Goal: Information Seeking & Learning: Learn about a topic

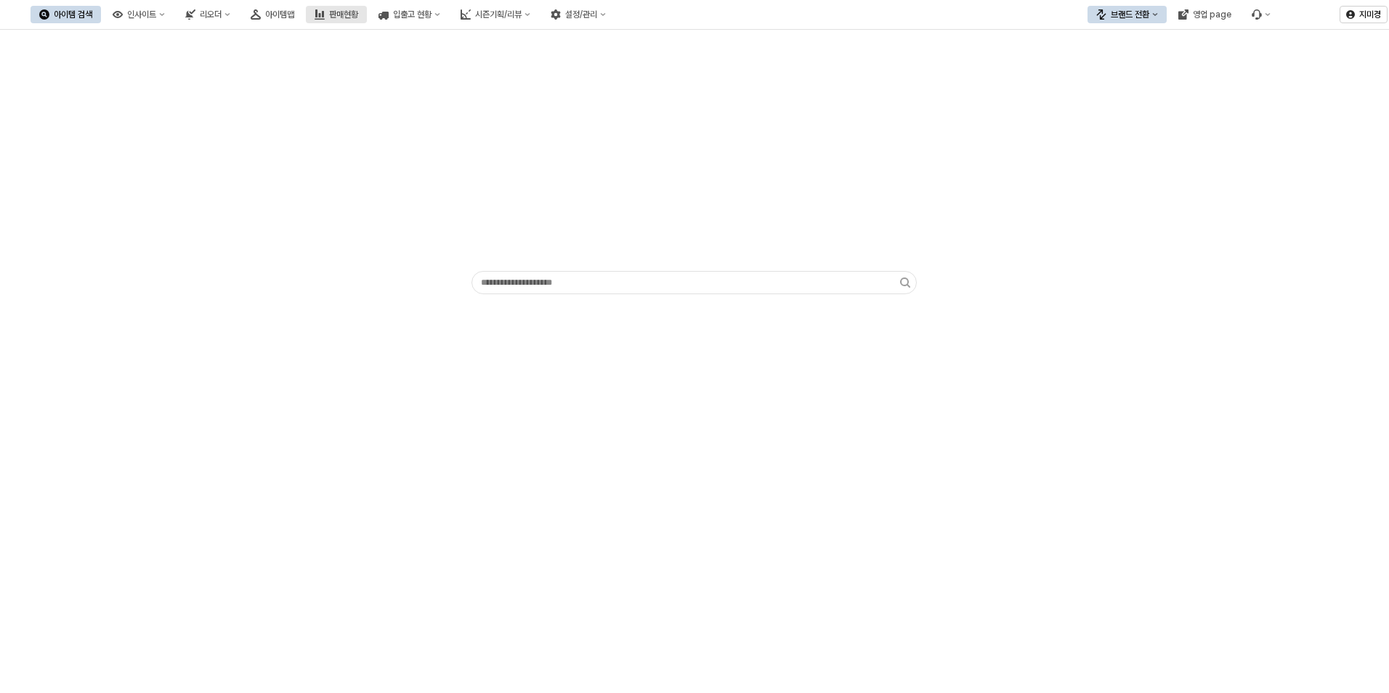
click at [367, 20] on button "판매현황" at bounding box center [336, 14] width 61 height 17
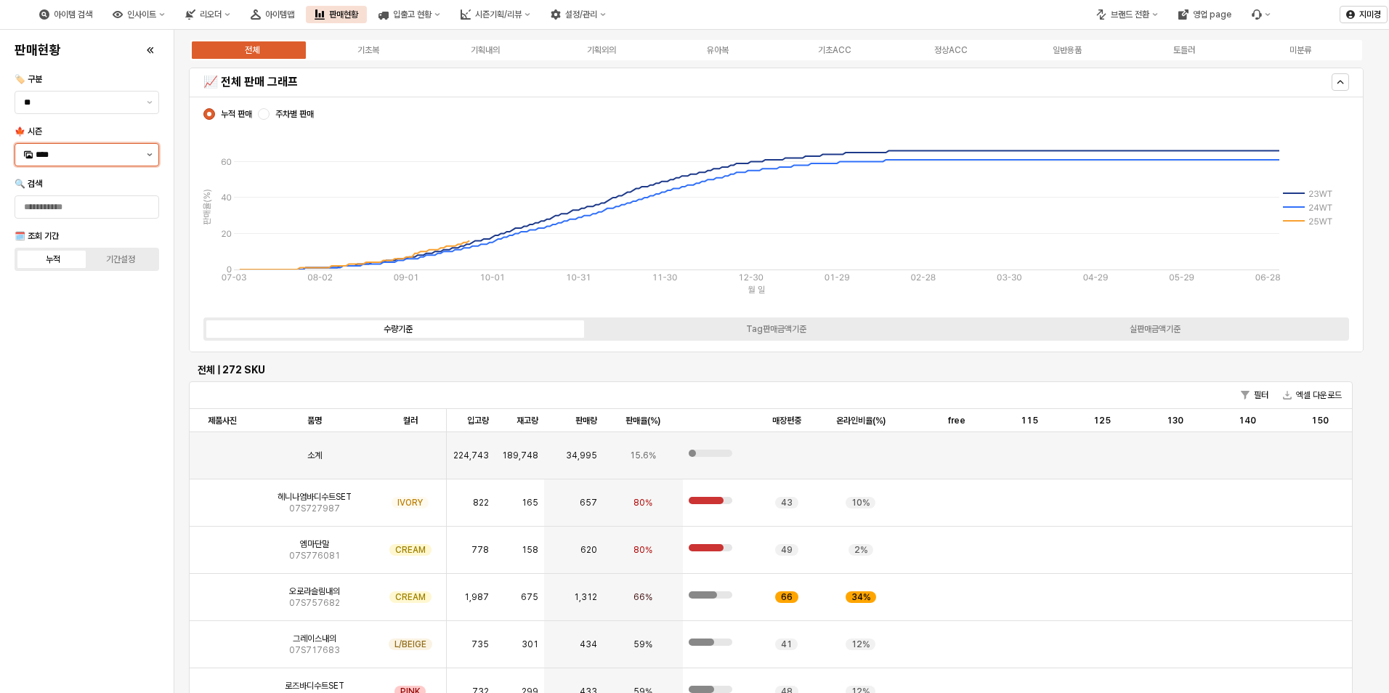
click at [142, 155] on button "제안 사항 표시" at bounding box center [149, 155] width 17 height 22
click at [90, 305] on div "25FA" at bounding box center [88, 308] width 105 height 12
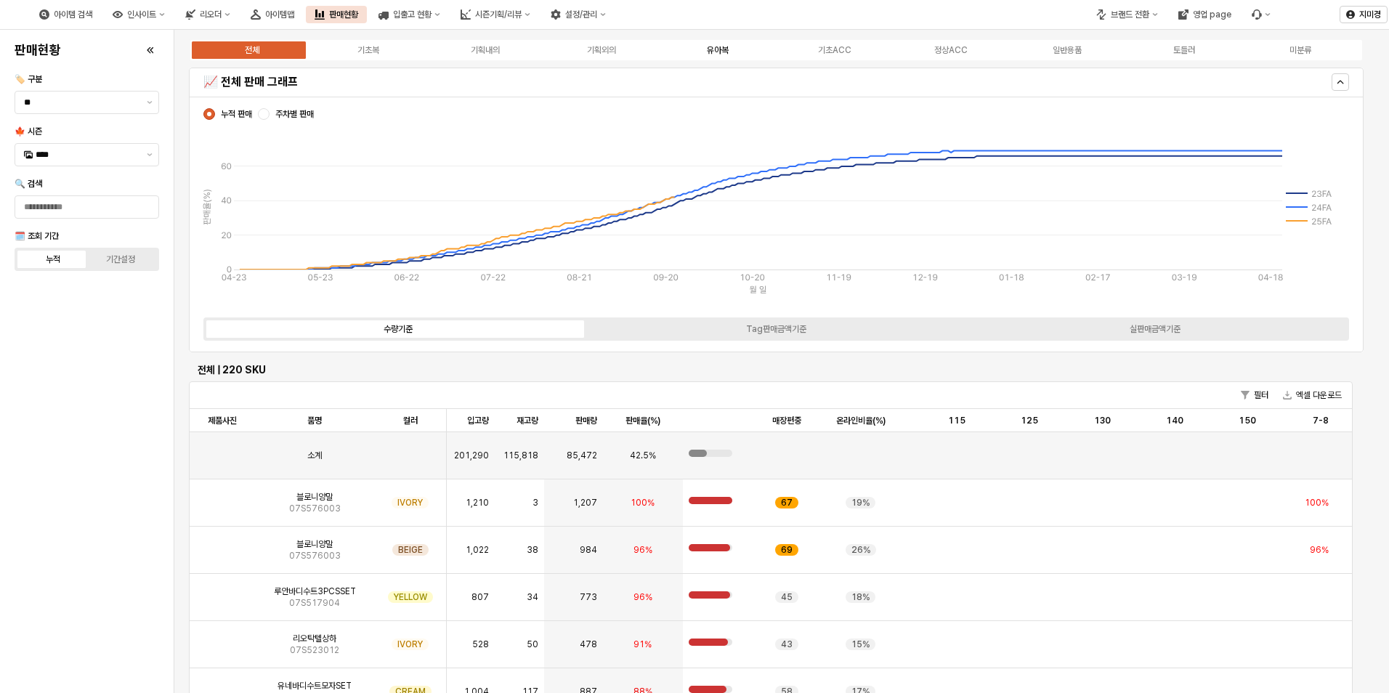
click at [725, 49] on div "유아복" at bounding box center [718, 50] width 22 height 10
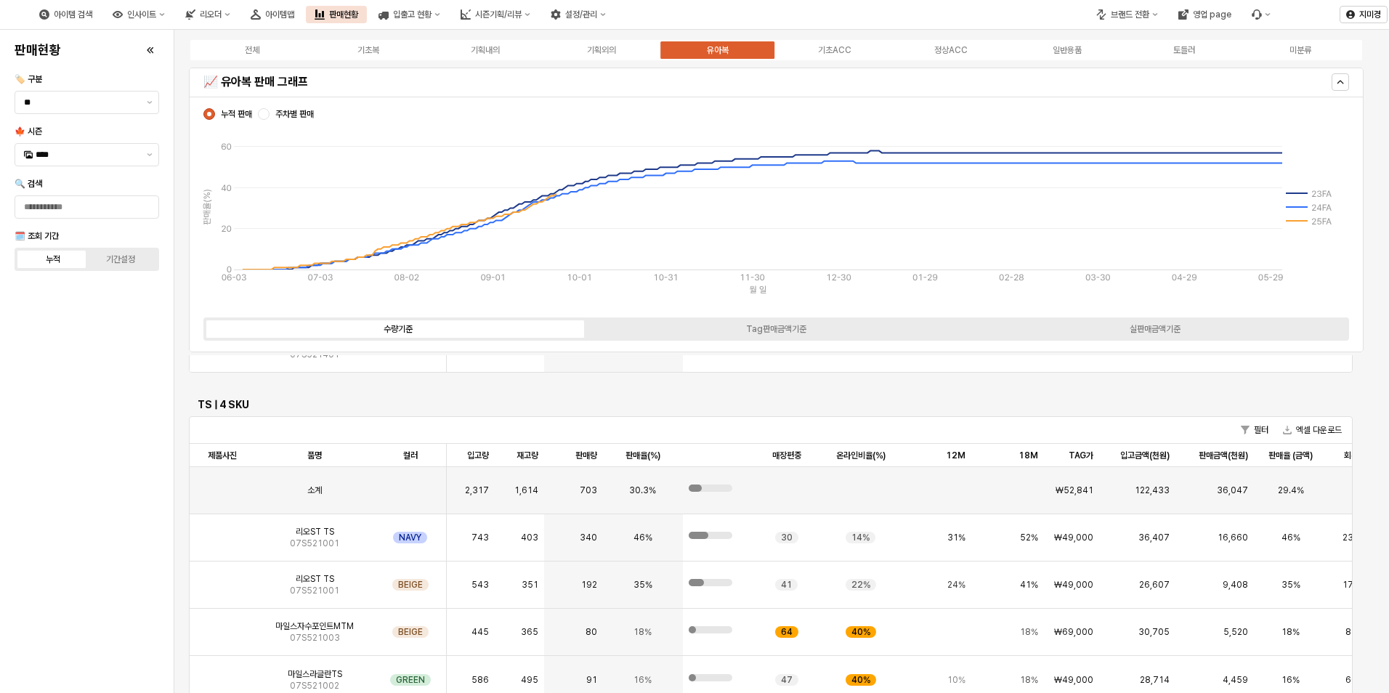
scroll to position [1525, 0]
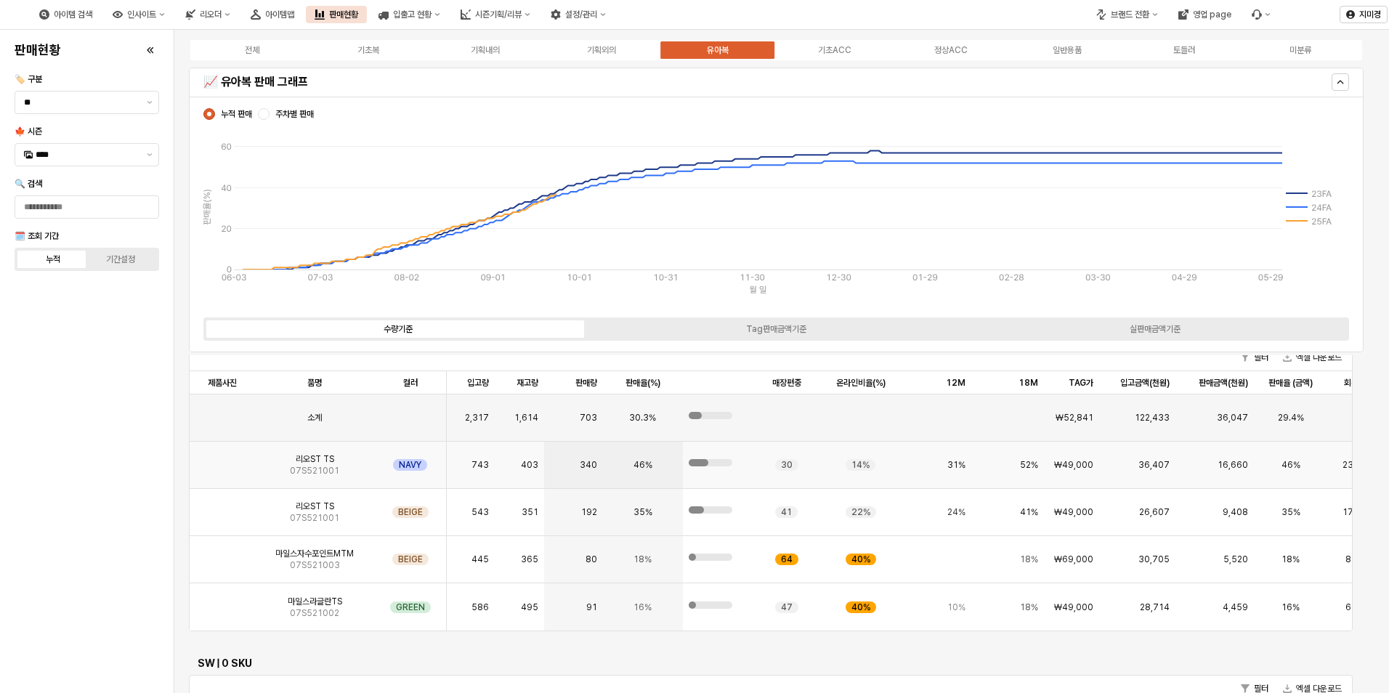
click at [222, 459] on img "App Frame" at bounding box center [222, 459] width 0 height 0
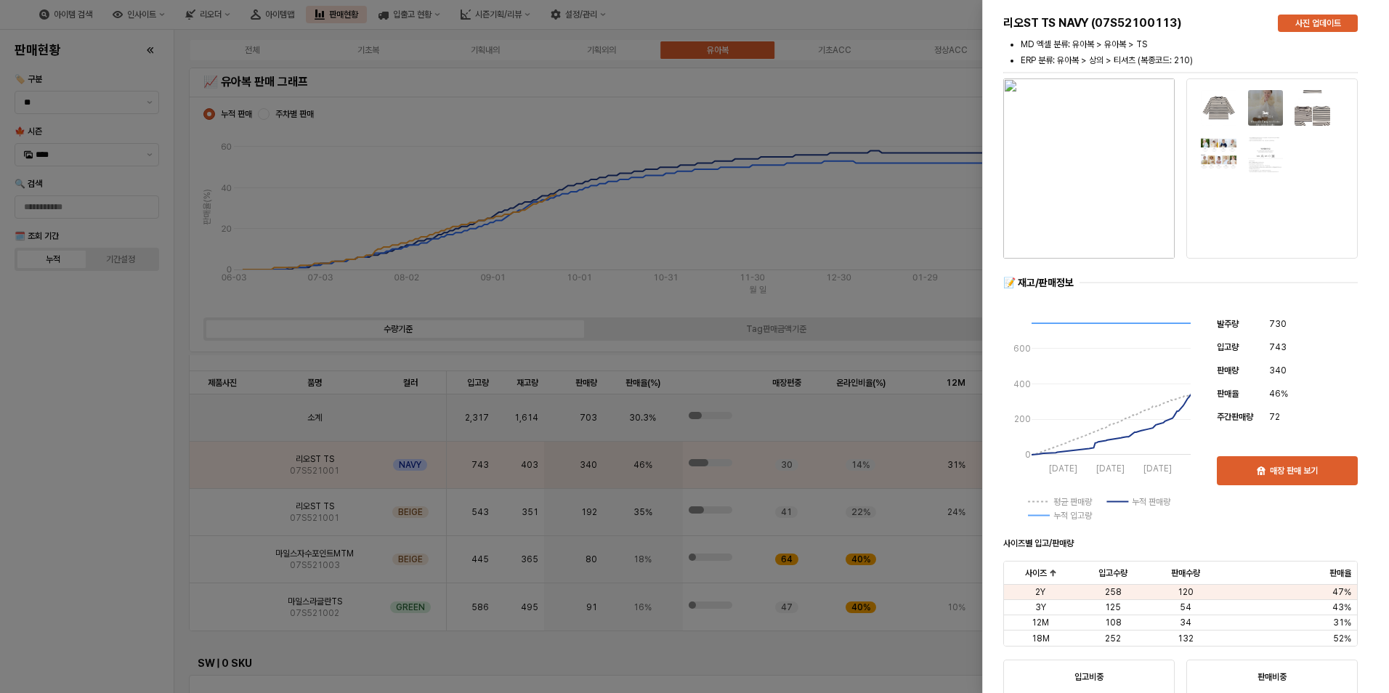
click at [123, 509] on div at bounding box center [694, 346] width 1389 height 693
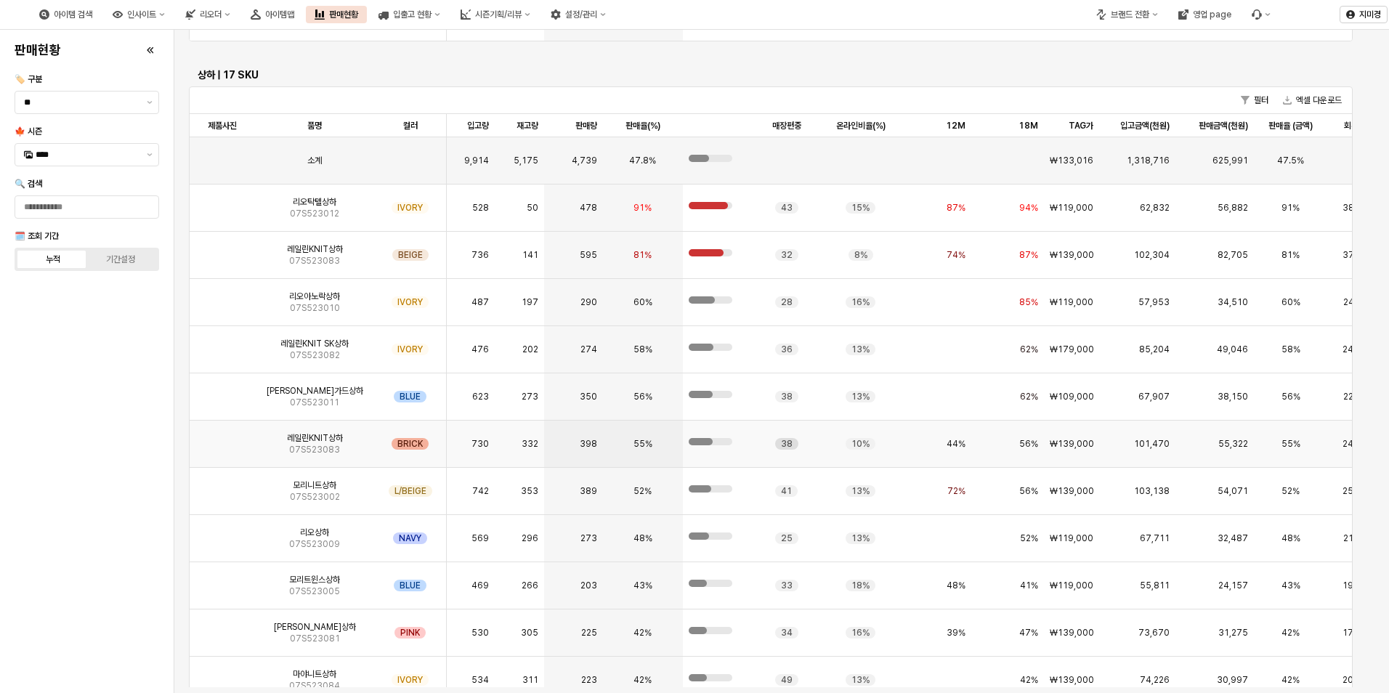
scroll to position [4317, 0]
click at [222, 296] on img "App Frame" at bounding box center [222, 296] width 0 height 0
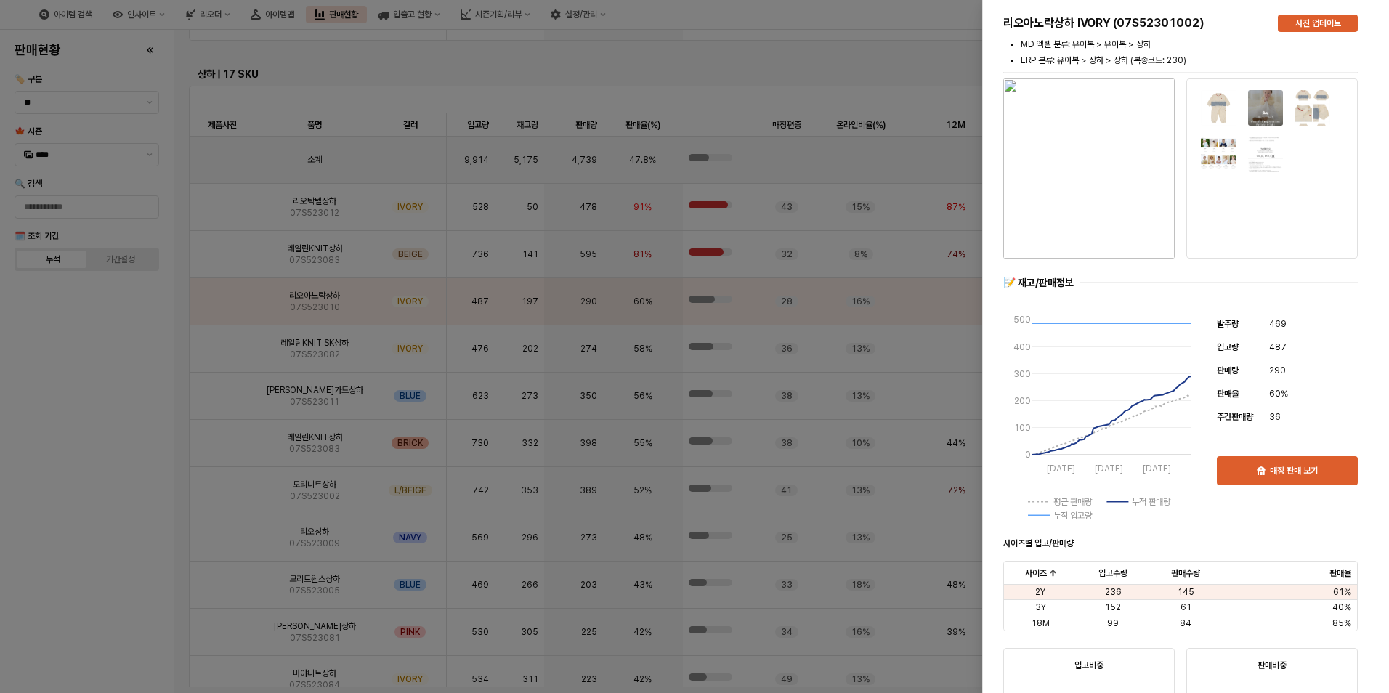
click at [77, 483] on div at bounding box center [694, 346] width 1389 height 693
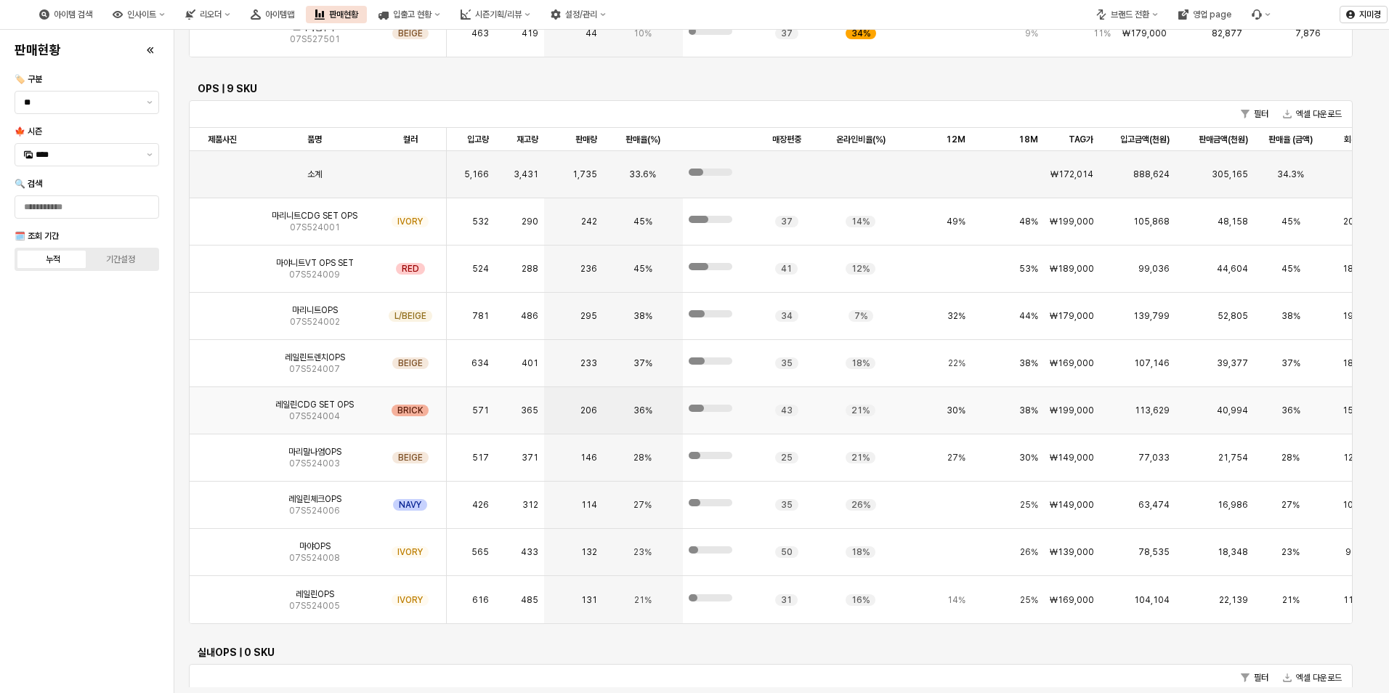
scroll to position [2937, 0]
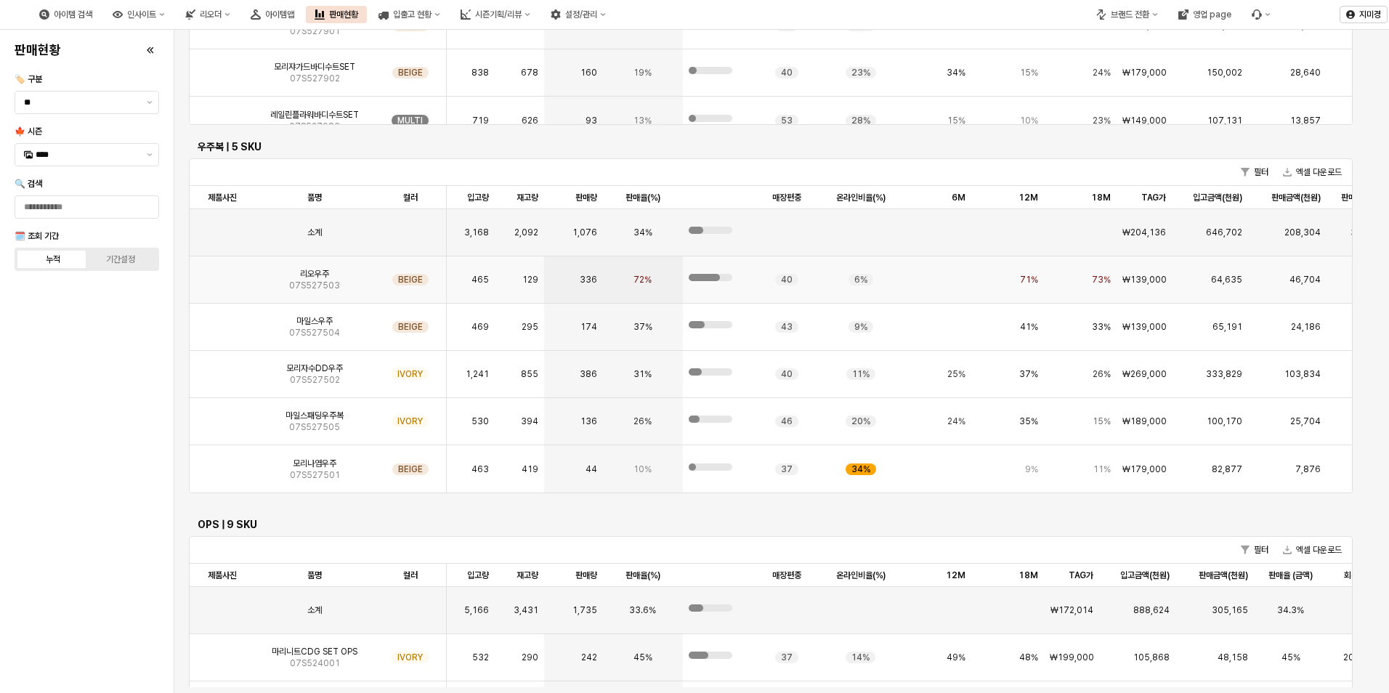
click at [222, 274] on img "App Frame" at bounding box center [222, 274] width 0 height 0
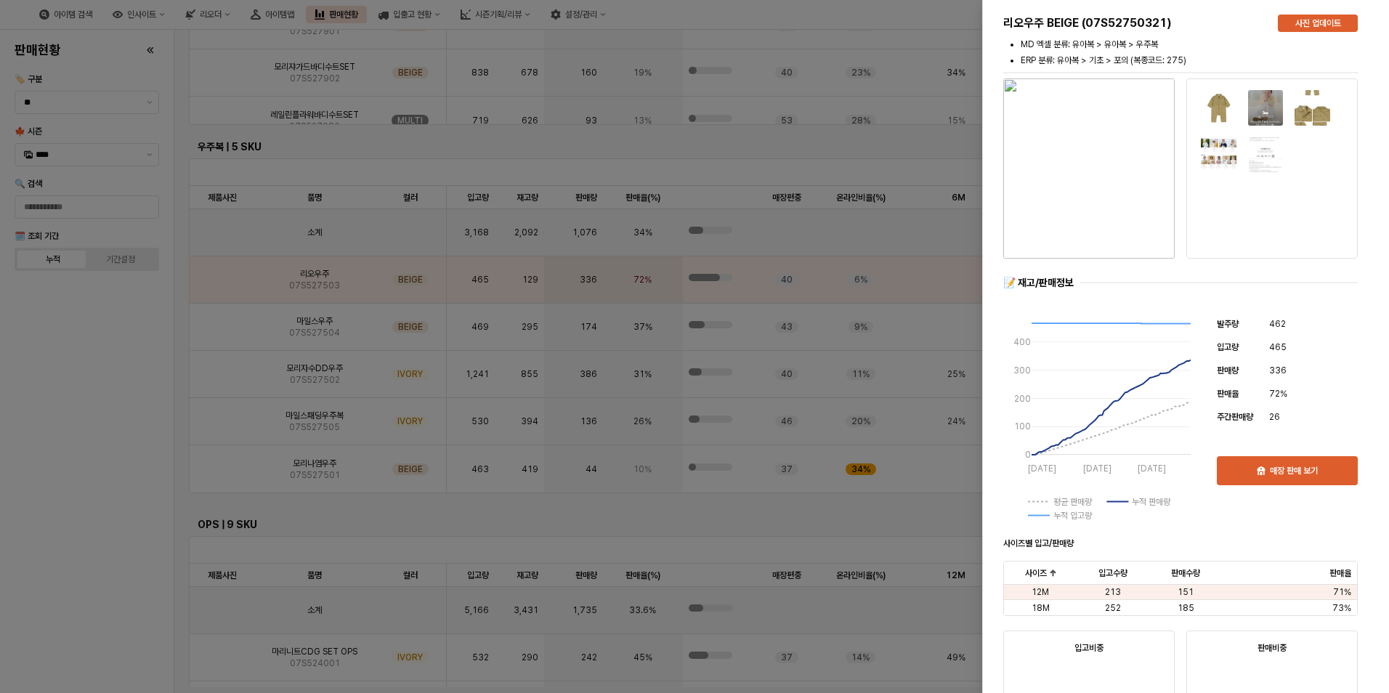
click at [134, 358] on div at bounding box center [694, 346] width 1389 height 693
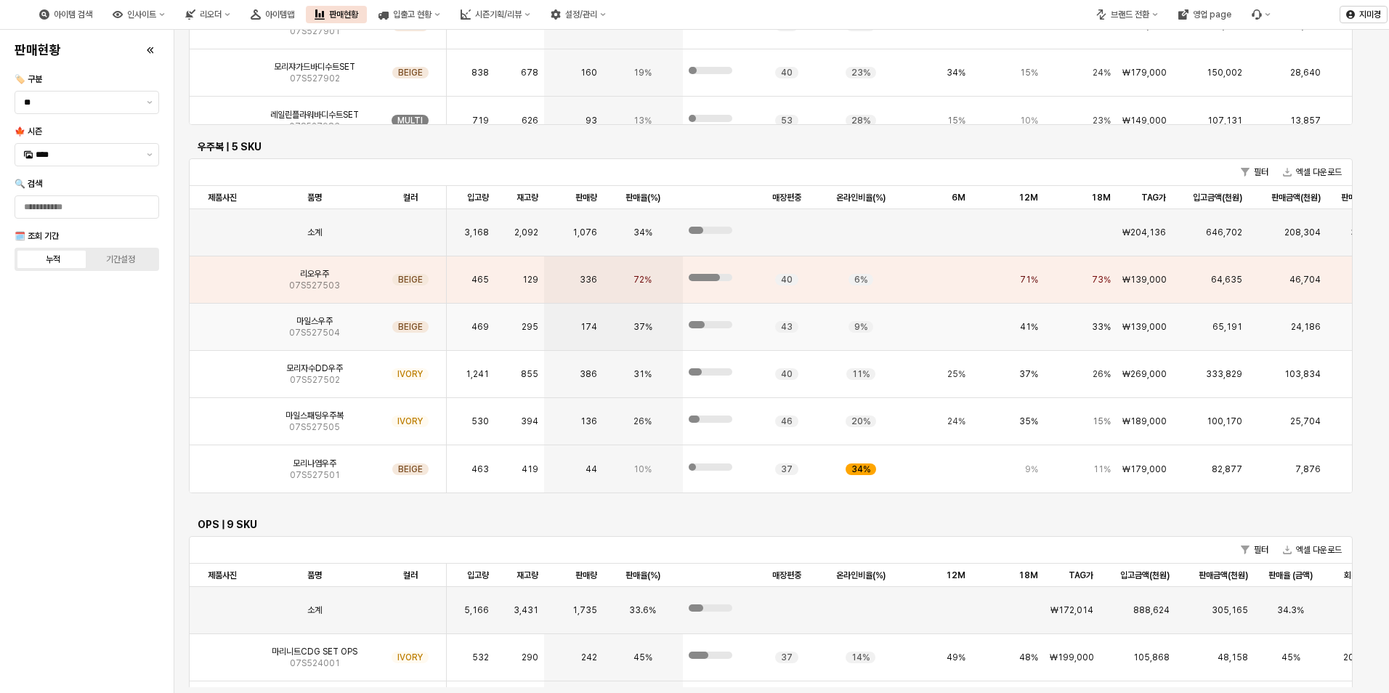
click at [222, 321] on img "App Frame" at bounding box center [222, 321] width 0 height 0
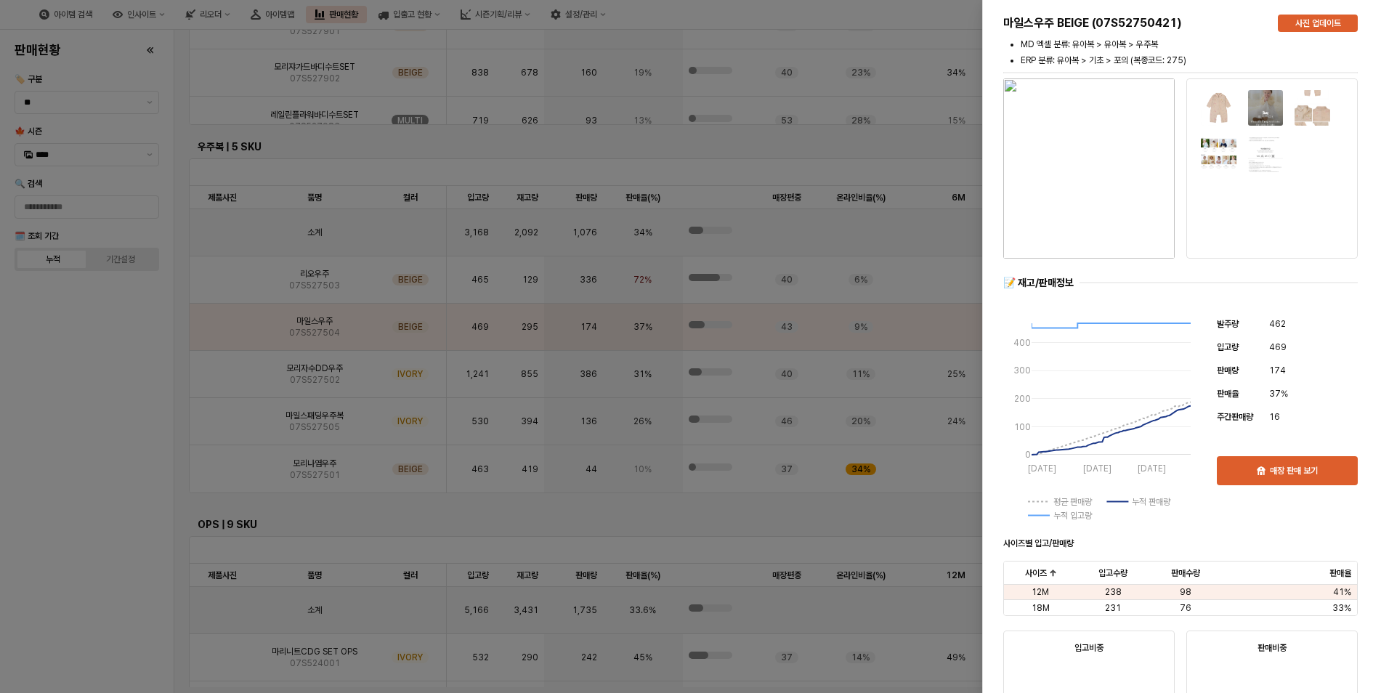
click at [129, 377] on div at bounding box center [694, 346] width 1389 height 693
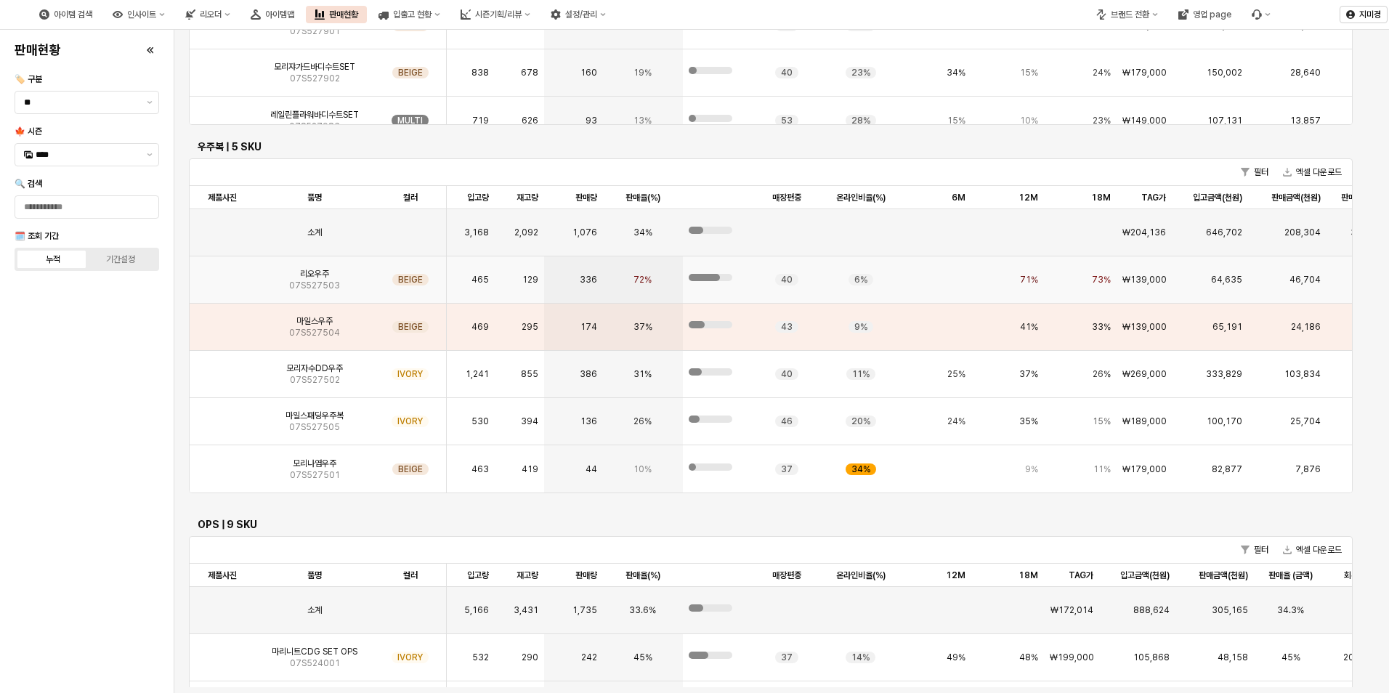
click at [222, 274] on img "App Frame" at bounding box center [222, 274] width 0 height 0
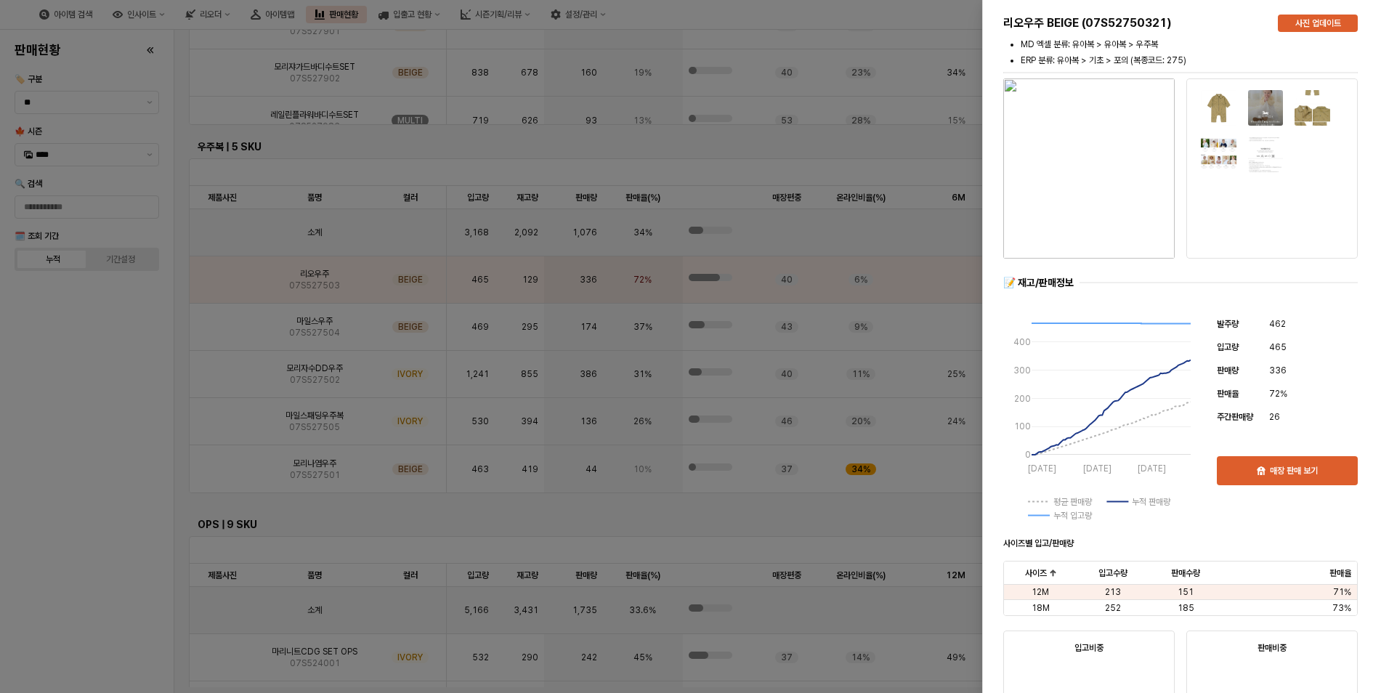
click at [89, 385] on div at bounding box center [694, 346] width 1389 height 693
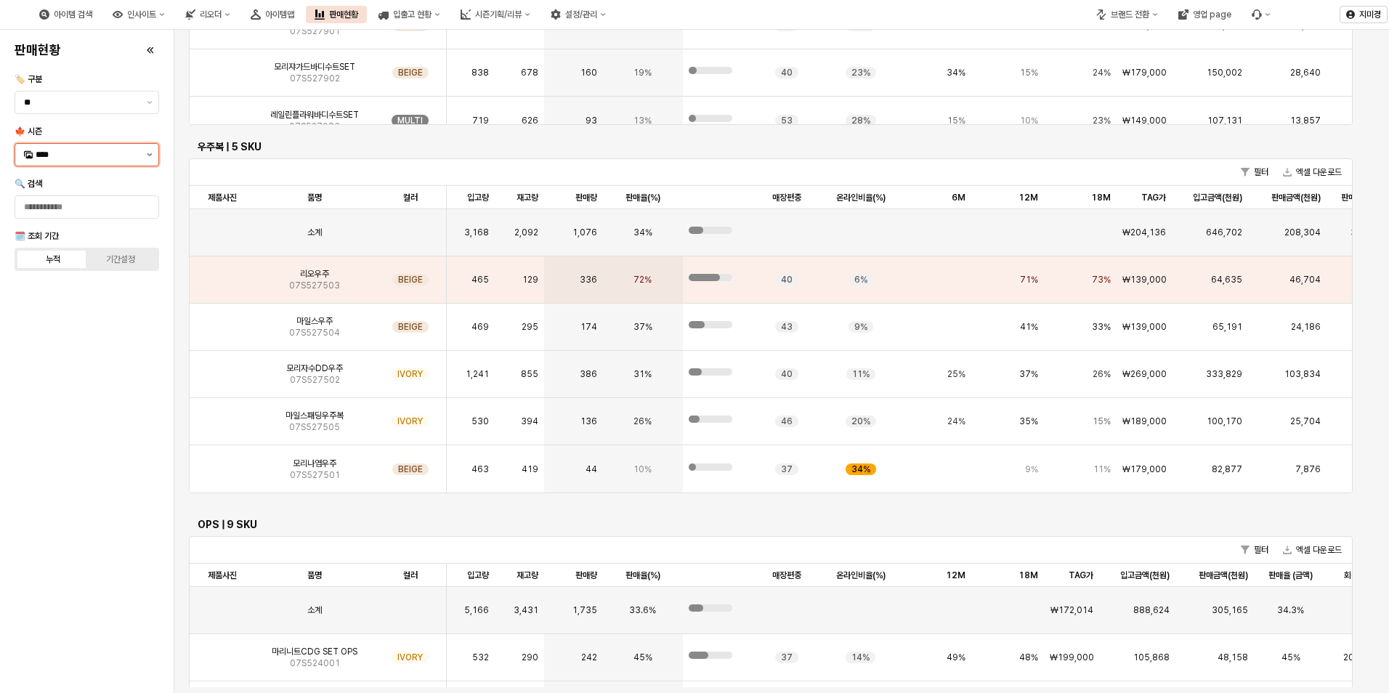
click at [153, 157] on button "제안 사항 표시" at bounding box center [149, 155] width 17 height 22
click at [66, 286] on div "25WT" at bounding box center [88, 283] width 105 height 12
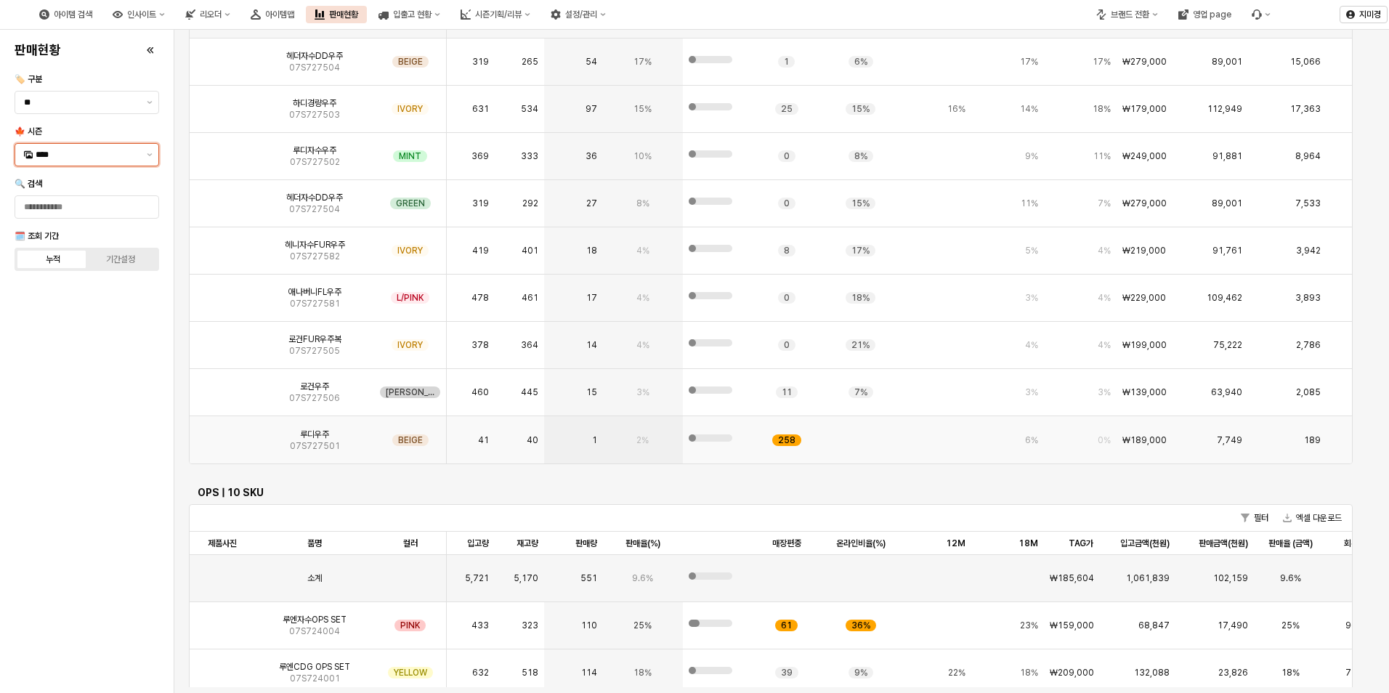
scroll to position [2949, 0]
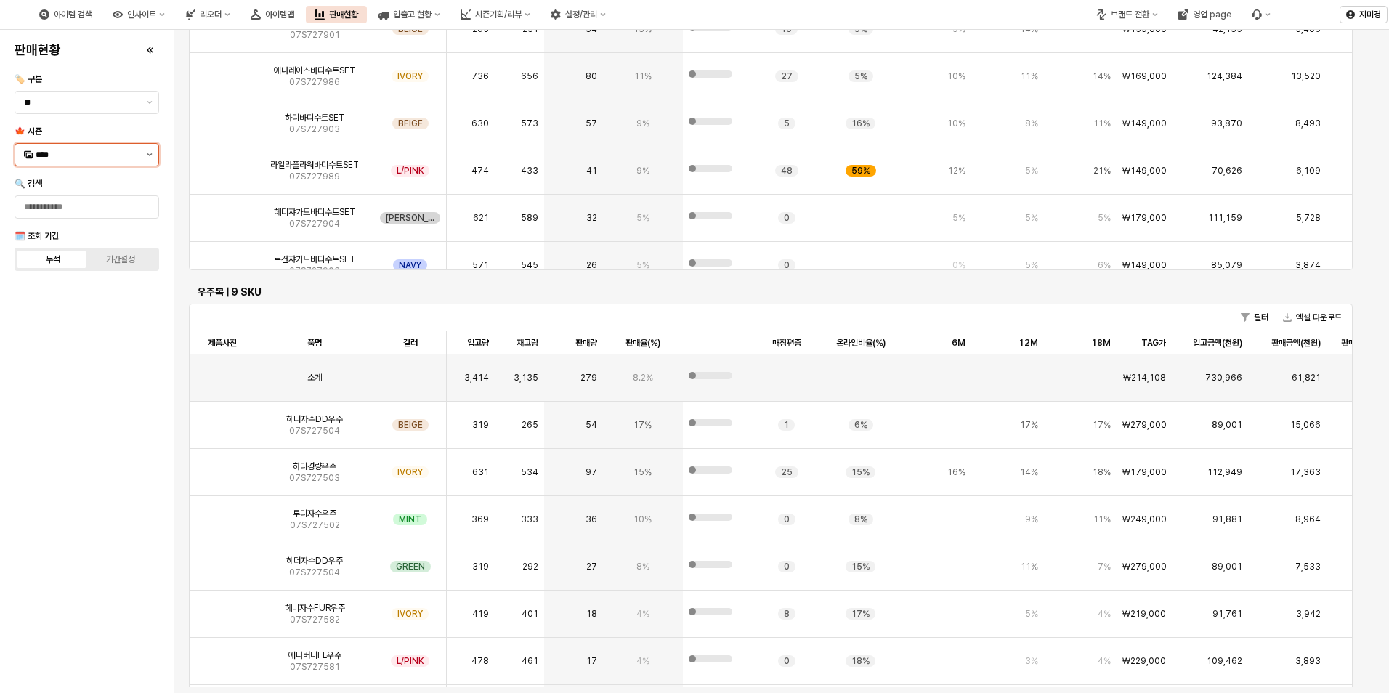
click at [153, 154] on button "제안 사항 표시" at bounding box center [149, 155] width 17 height 22
click at [107, 410] on div "24FA" at bounding box center [88, 407] width 105 height 12
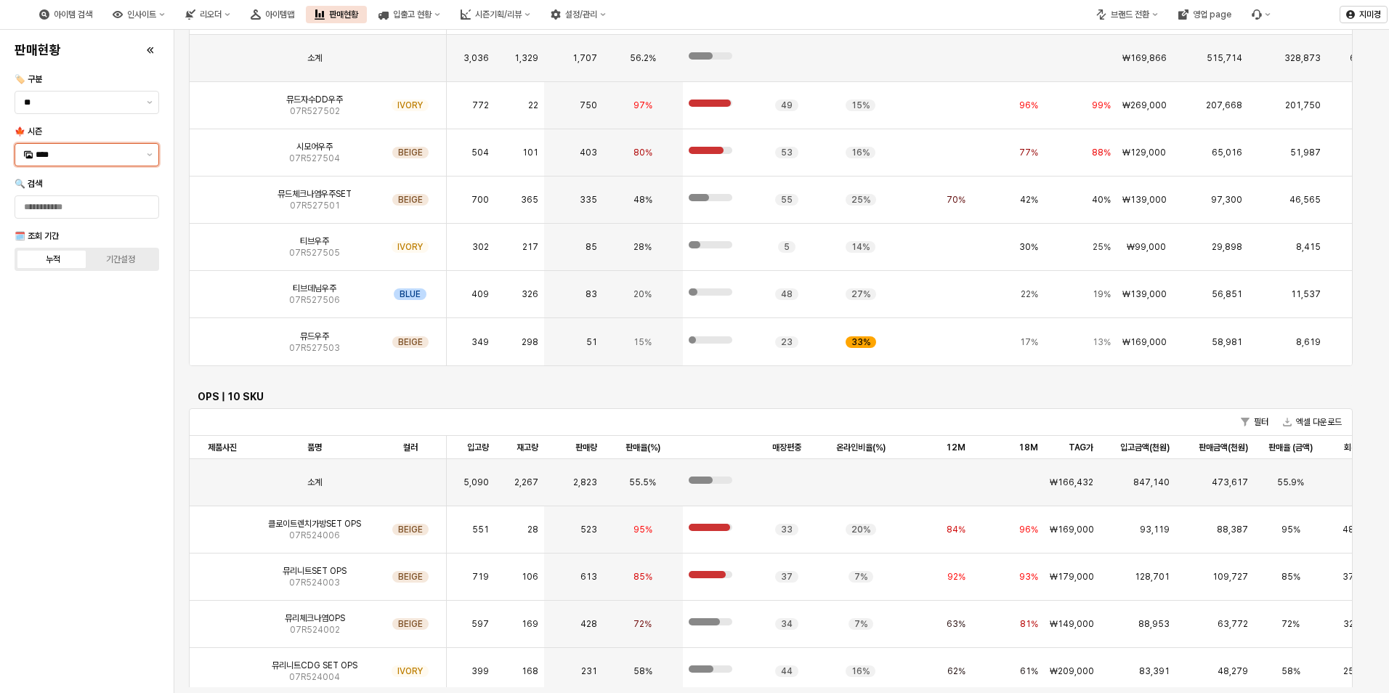
scroll to position [2792, 0]
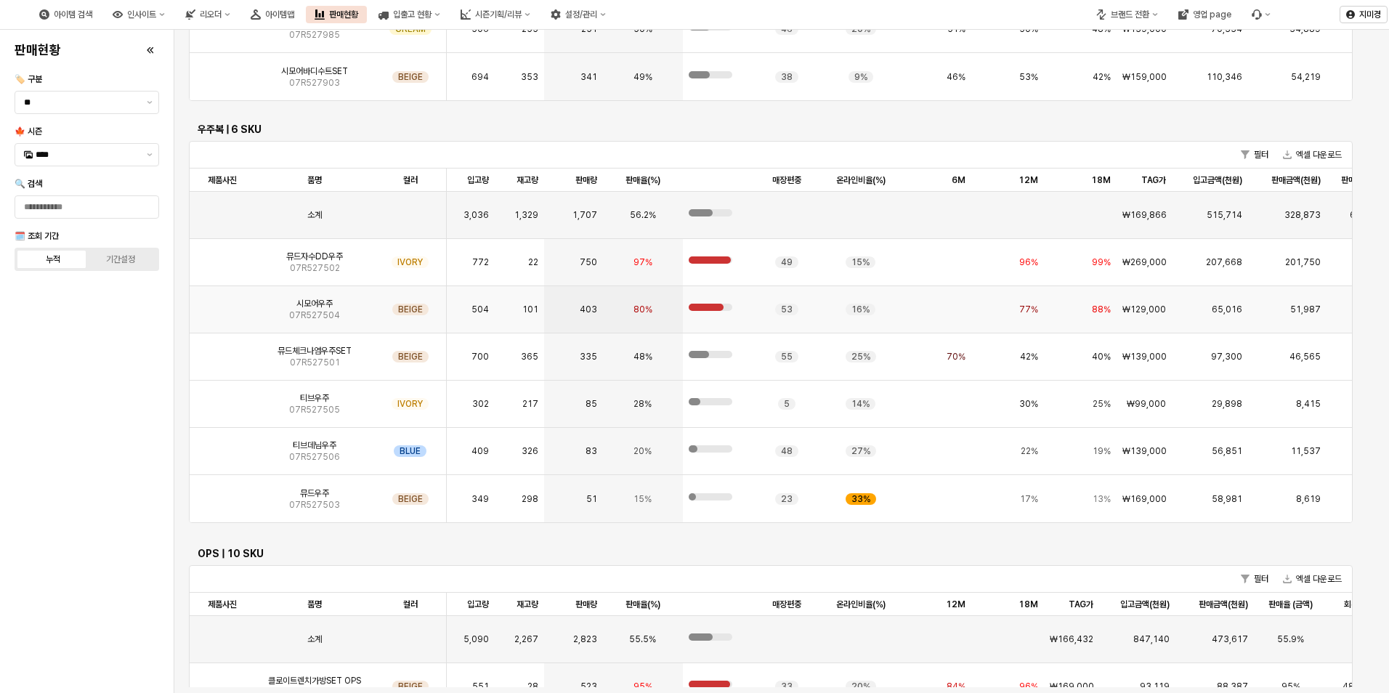
click at [222, 304] on img "App Frame" at bounding box center [222, 304] width 0 height 0
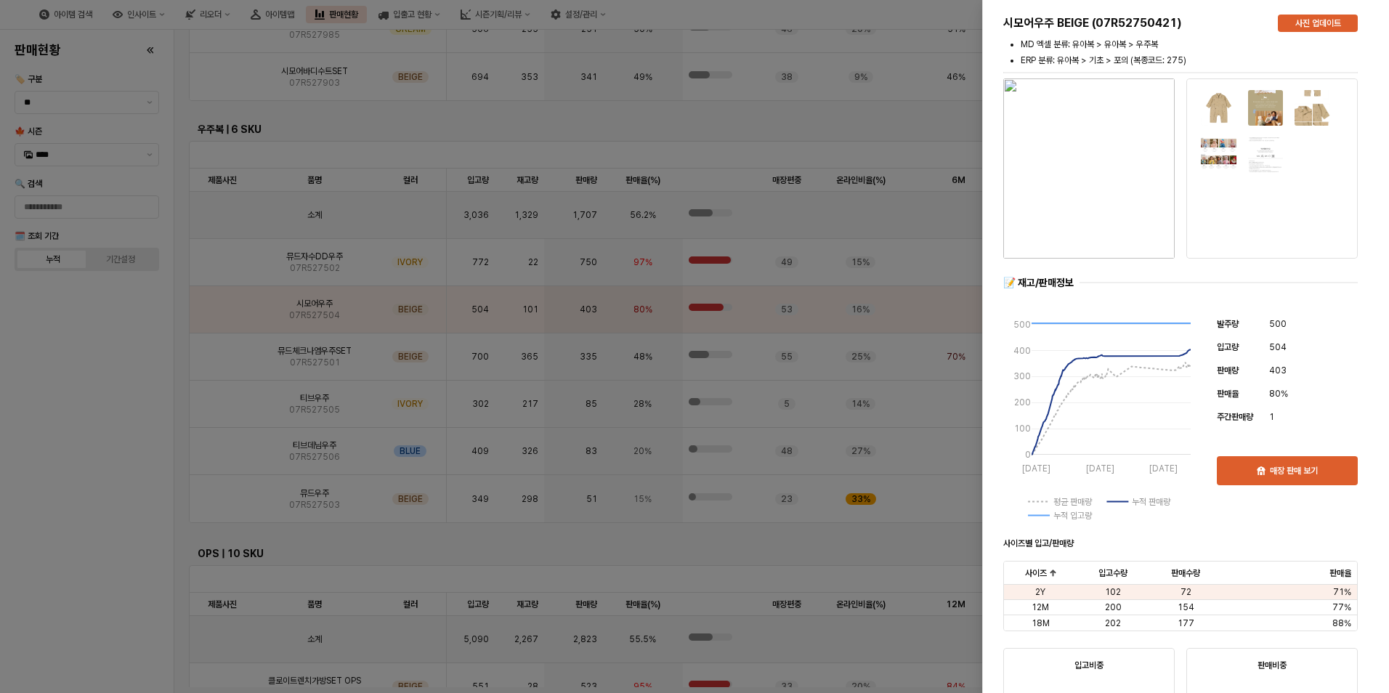
click at [113, 325] on div at bounding box center [694, 346] width 1389 height 693
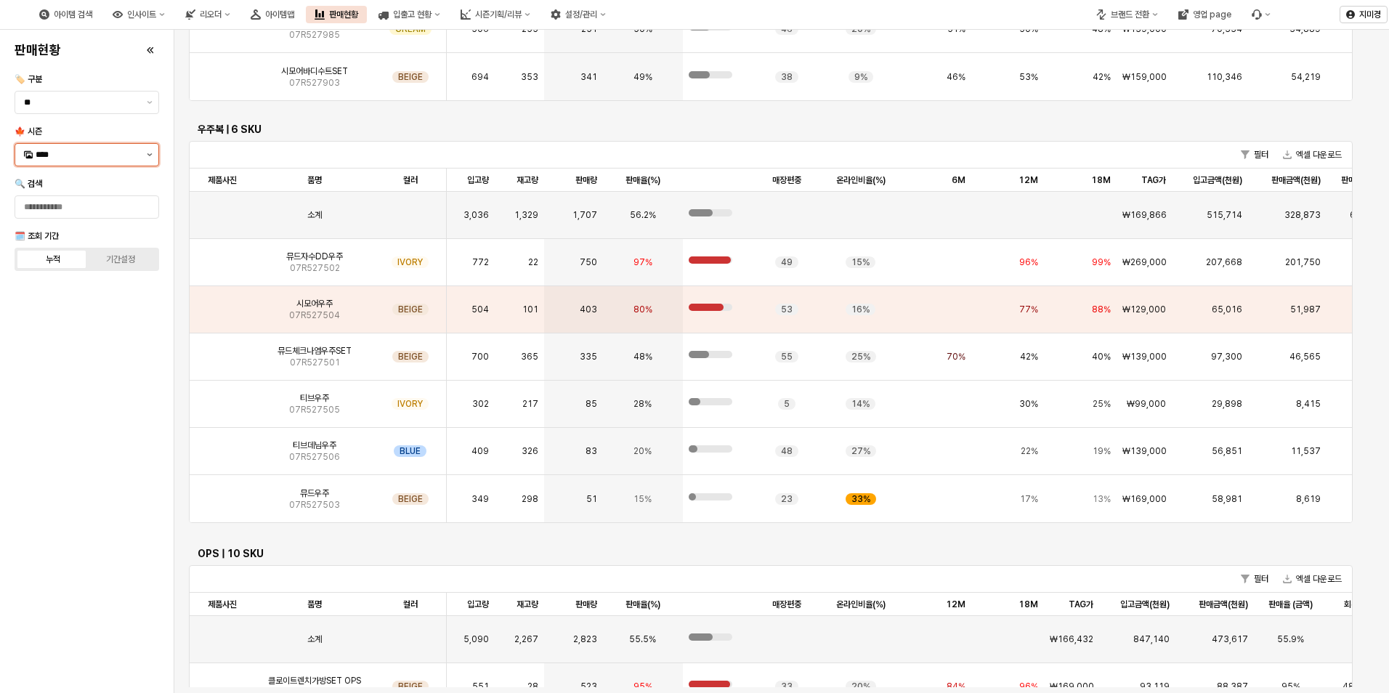
click at [148, 152] on button "제안 사항 표시" at bounding box center [149, 155] width 17 height 22
click at [112, 304] on div "25FA" at bounding box center [88, 308] width 105 height 12
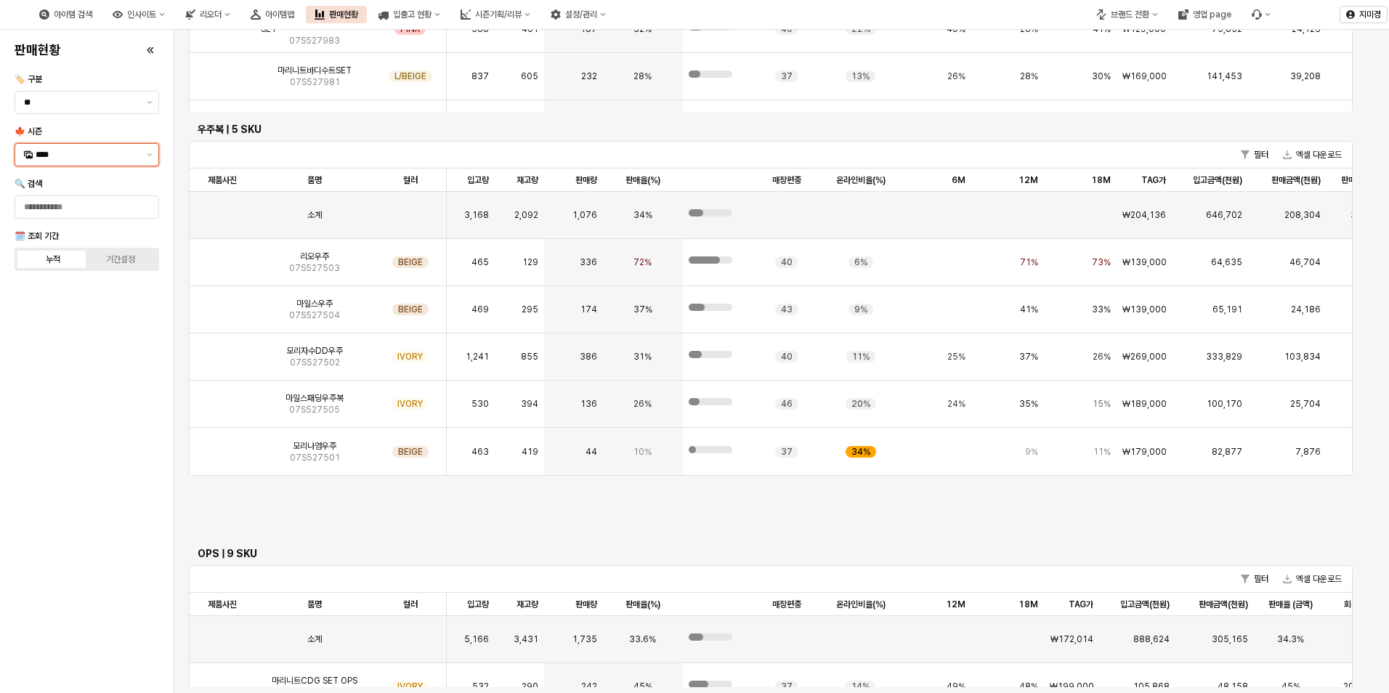
scroll to position [2955, 0]
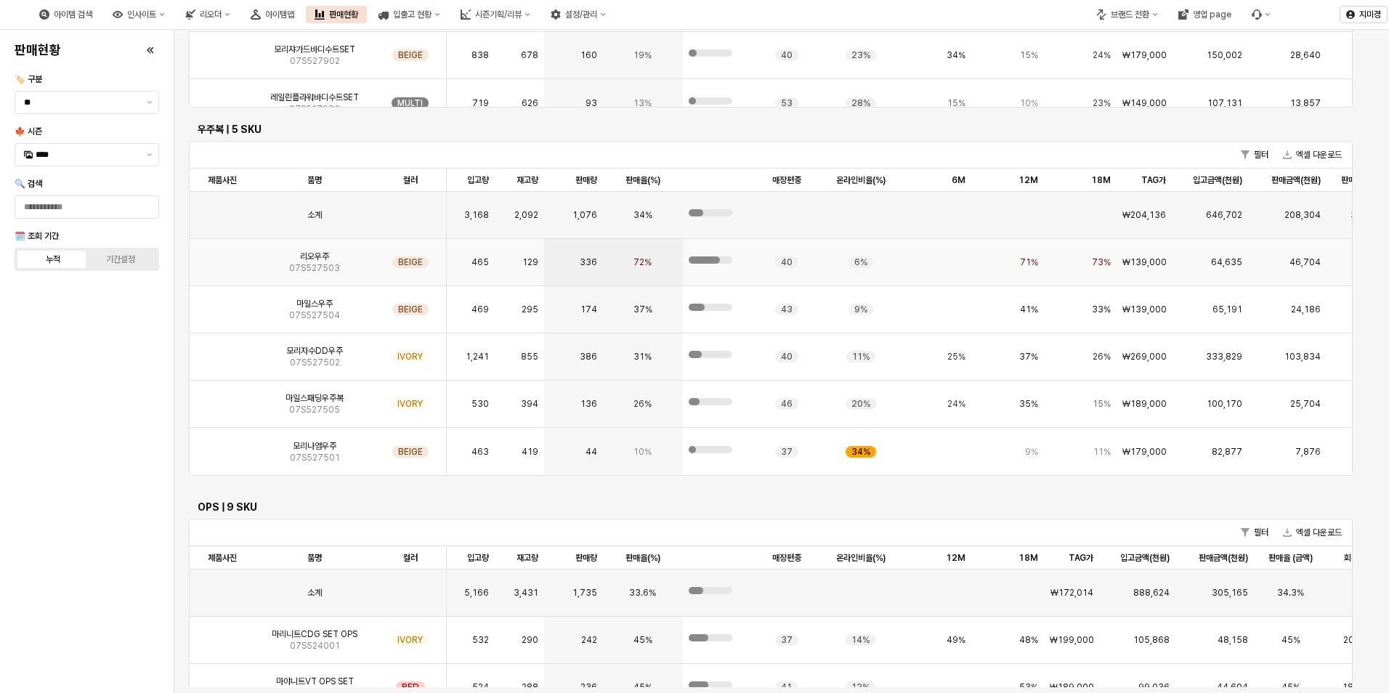
click at [222, 256] on img "App Frame" at bounding box center [222, 256] width 0 height 0
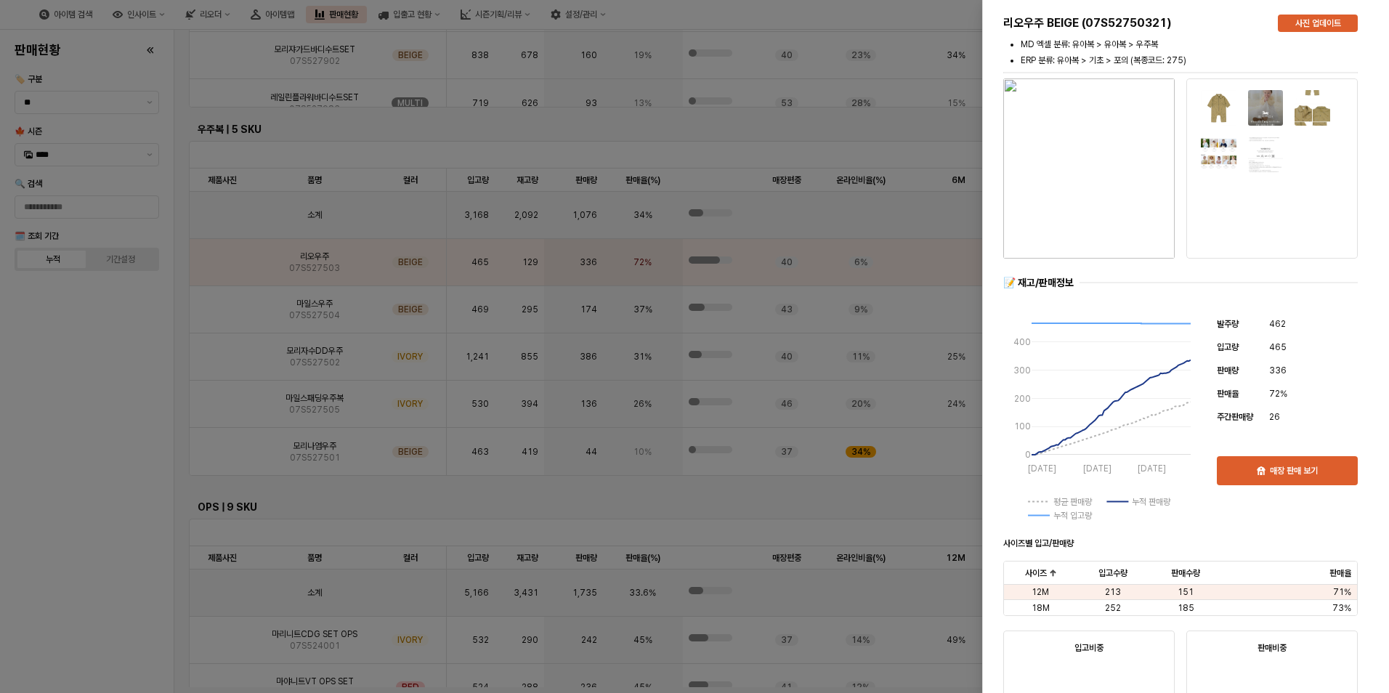
click at [121, 379] on div at bounding box center [694, 346] width 1389 height 693
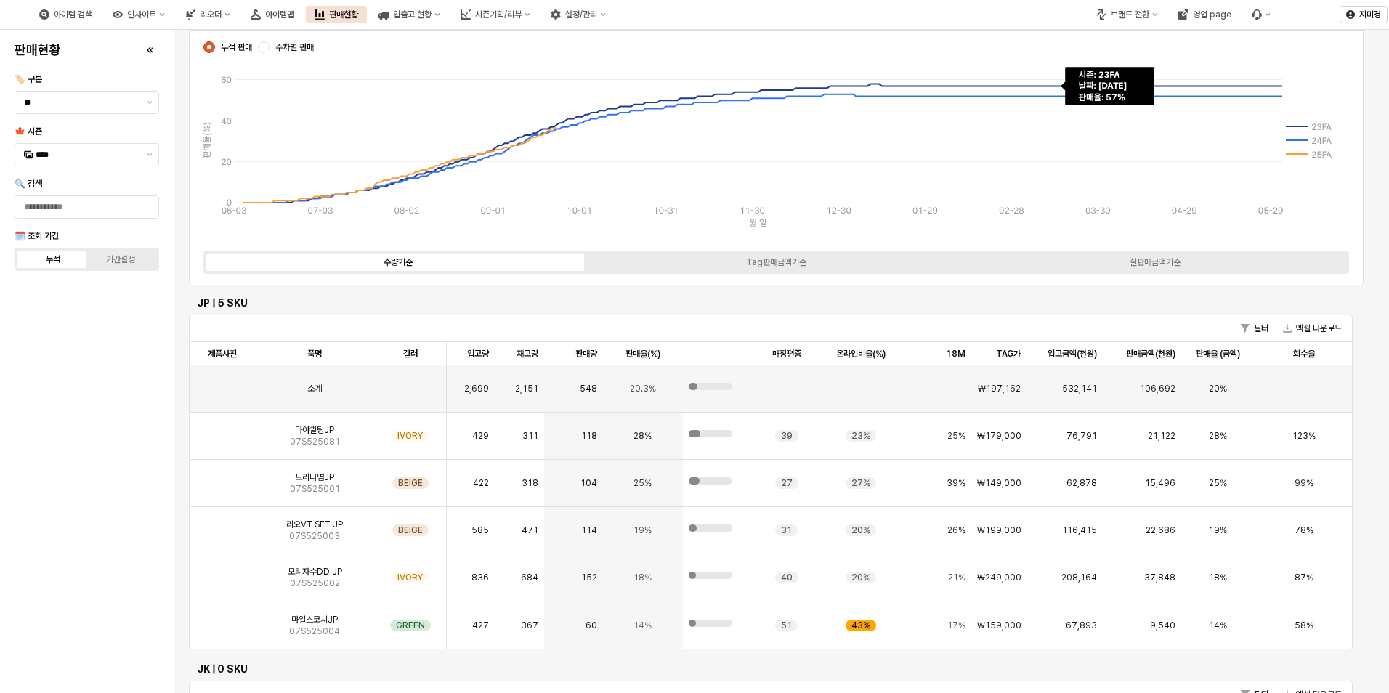
scroll to position [0, 0]
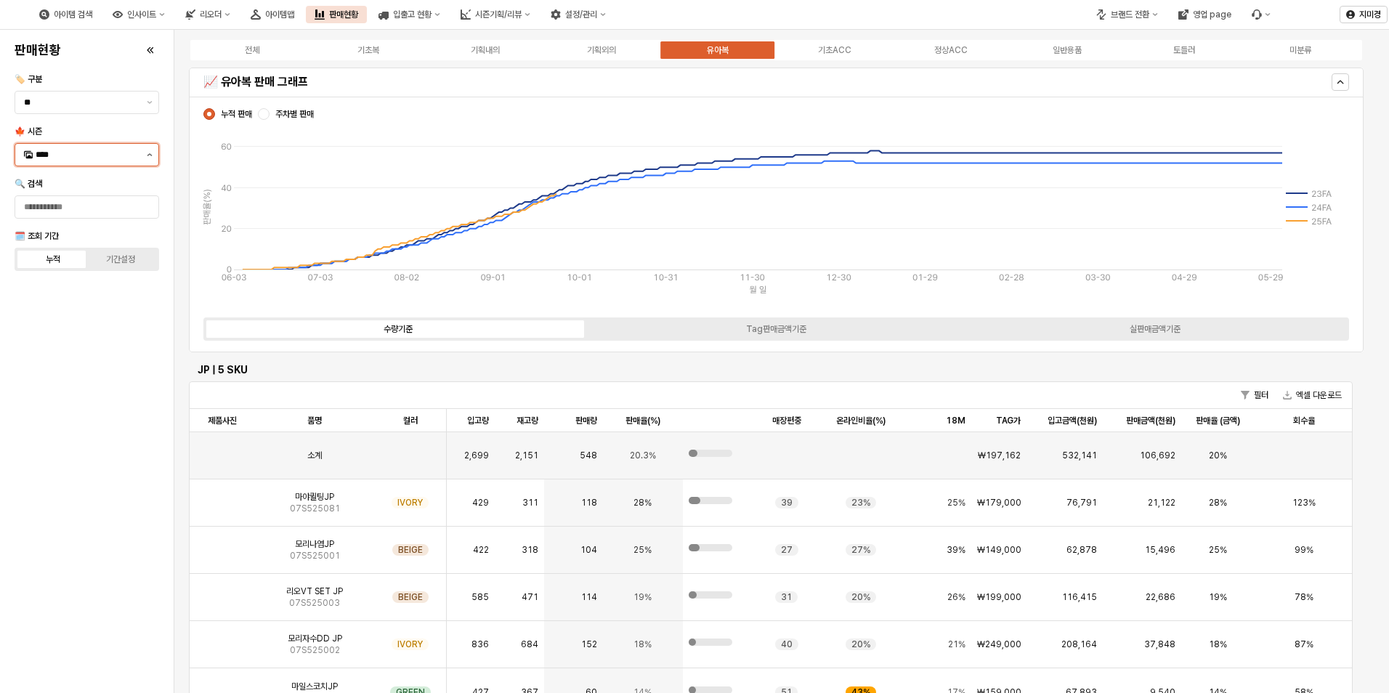
click at [153, 153] on button "제안 사항 표시" at bounding box center [149, 155] width 17 height 22
click at [83, 290] on div "25WT" at bounding box center [82, 283] width 117 height 15
type input "****"
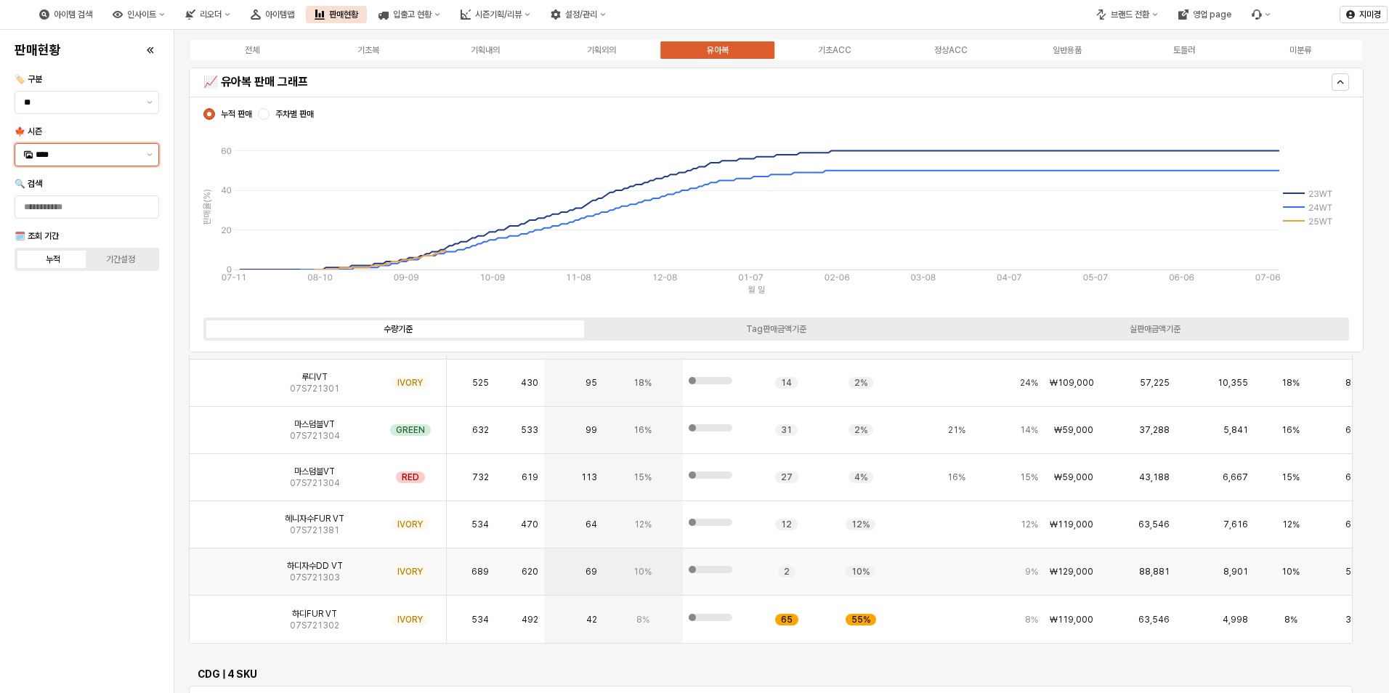
scroll to position [1525, 0]
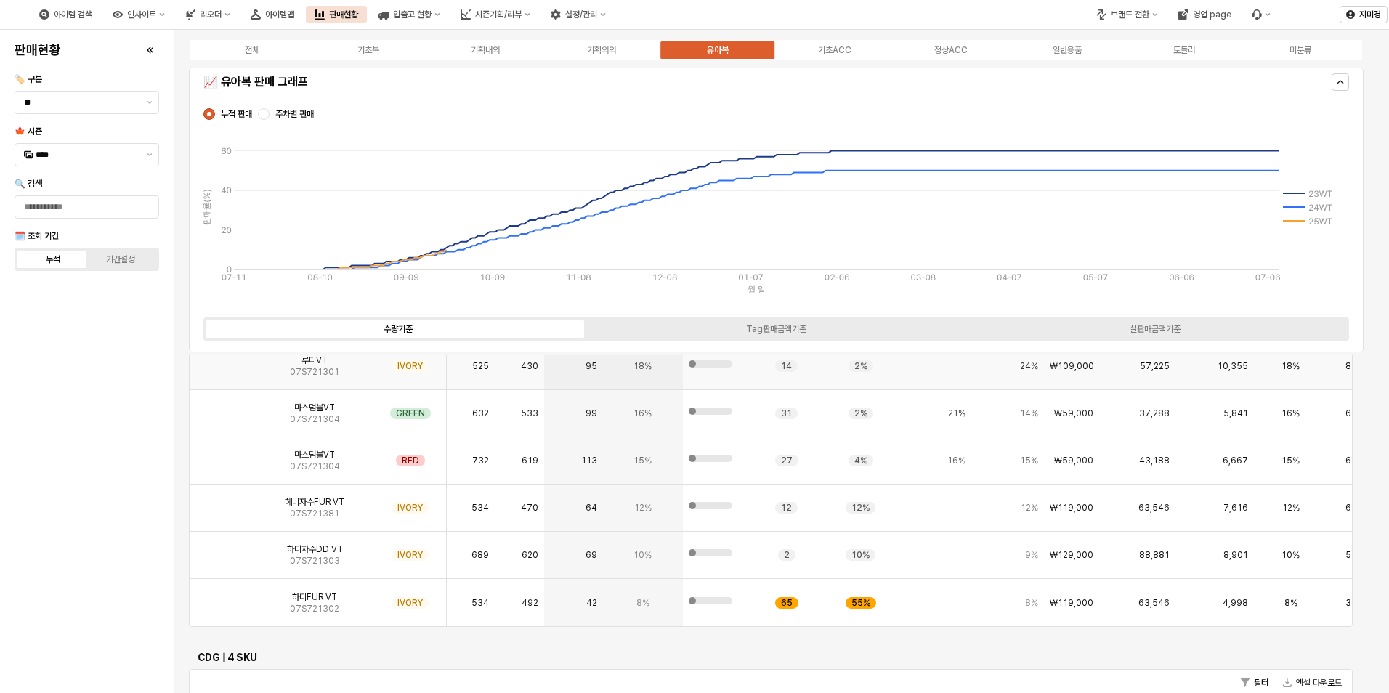
click at [222, 360] on img "App Frame" at bounding box center [222, 360] width 0 height 0
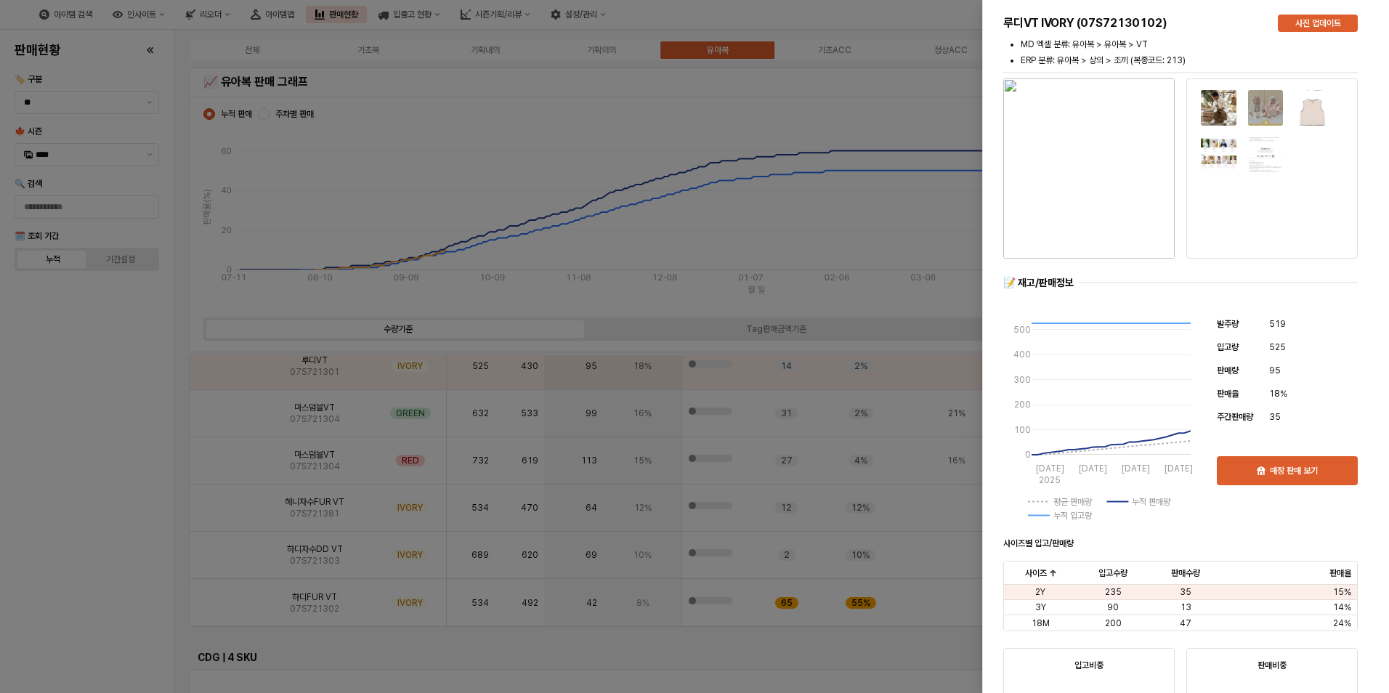
click at [100, 519] on div at bounding box center [694, 346] width 1389 height 693
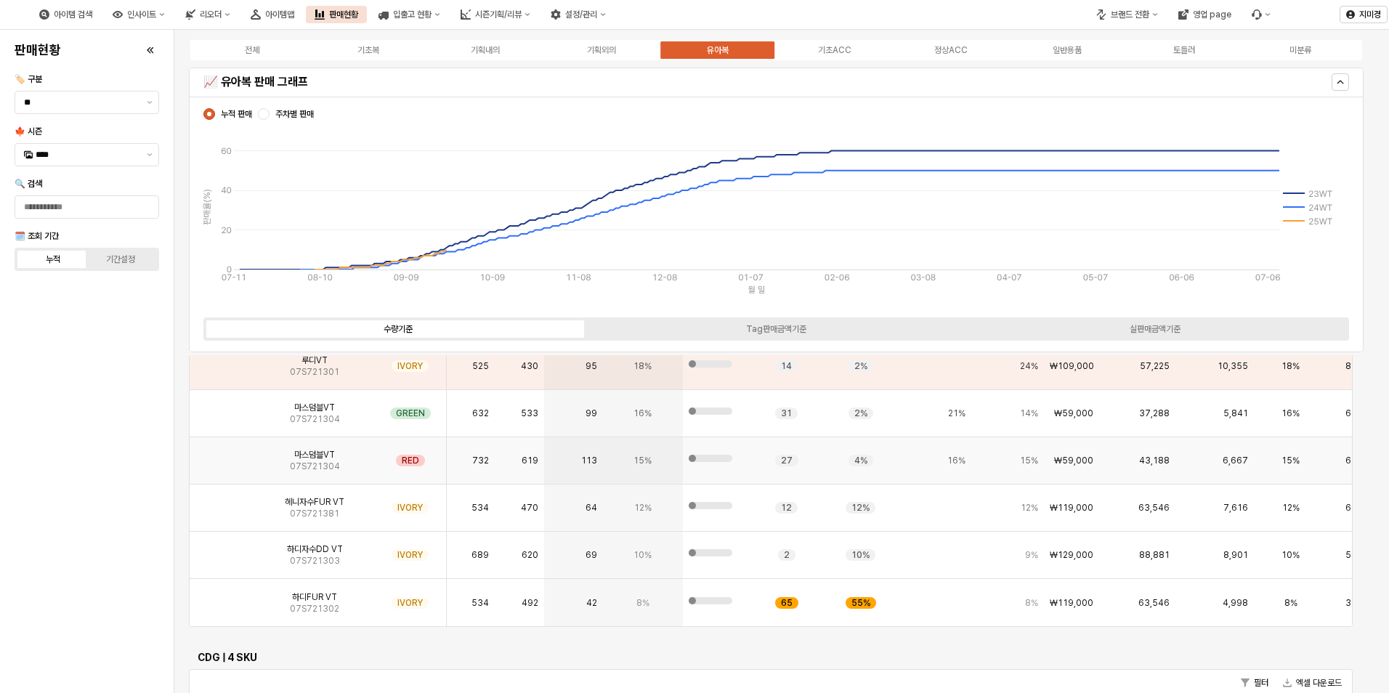
click at [222, 455] on img "App Frame" at bounding box center [222, 455] width 0 height 0
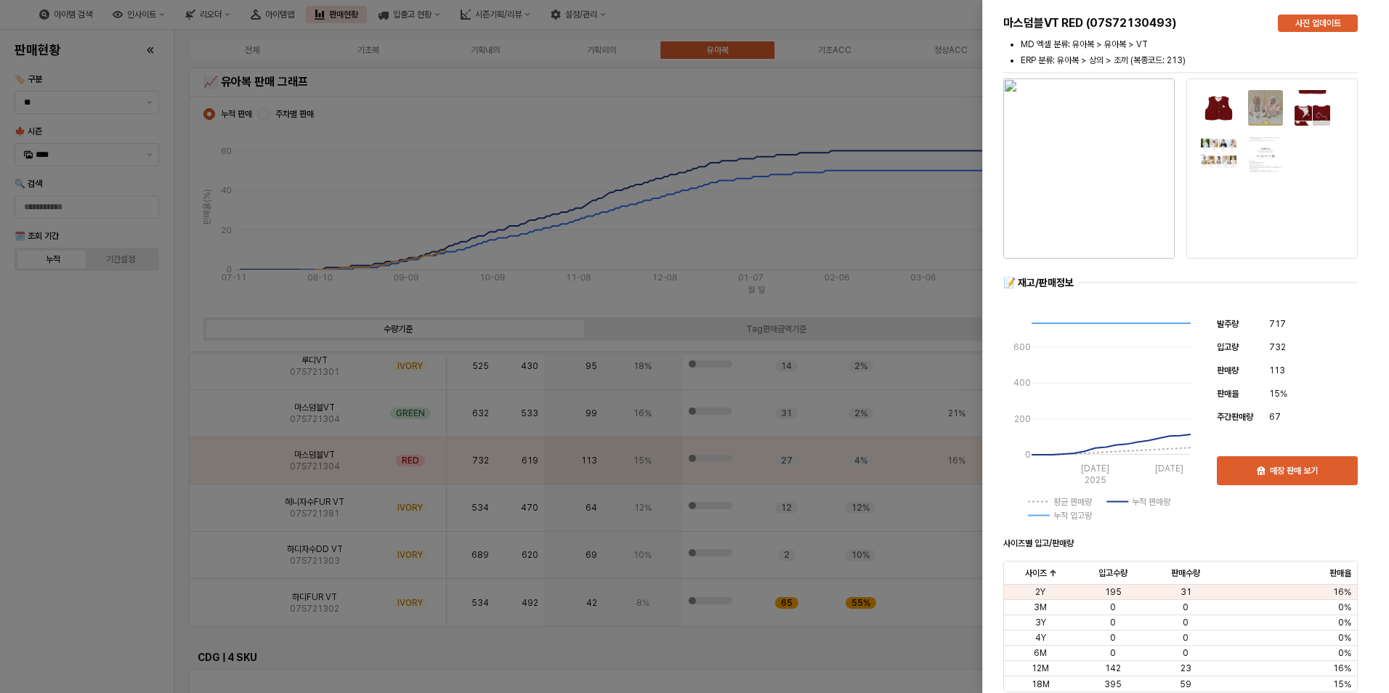
click at [105, 532] on div at bounding box center [694, 346] width 1389 height 693
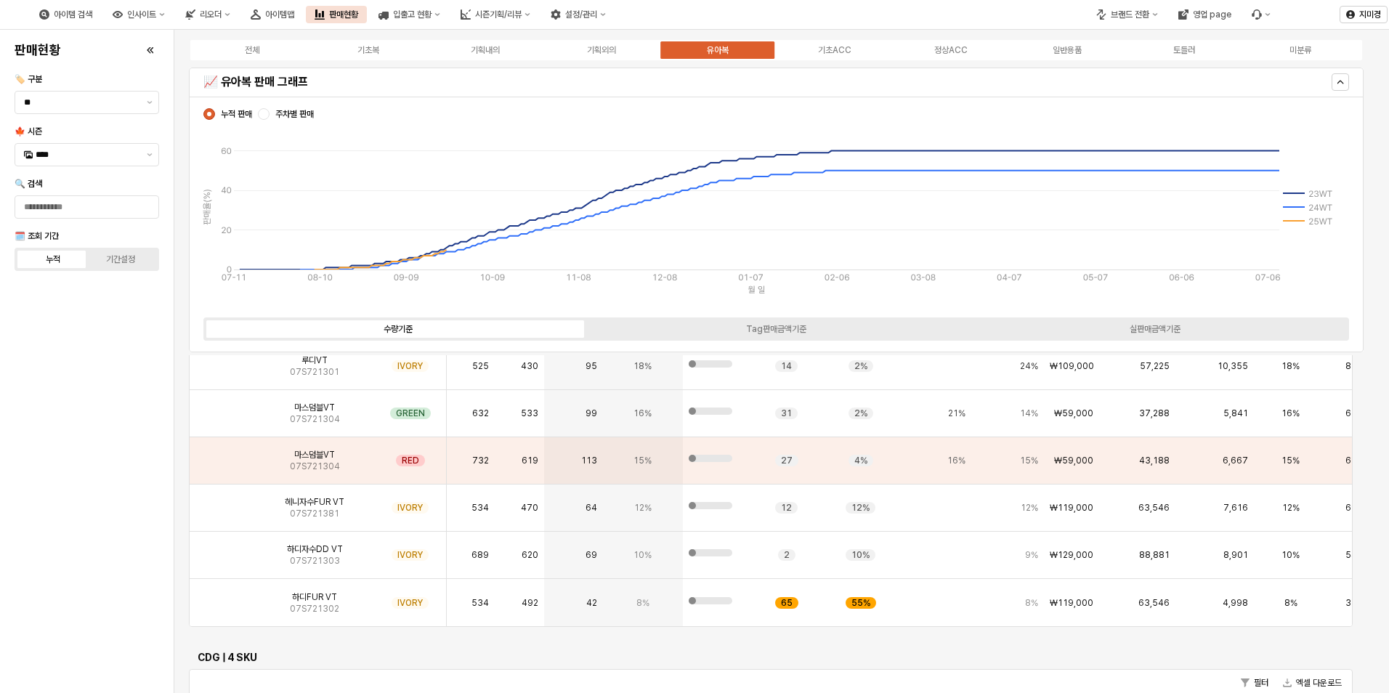
click at [114, 446] on div "판매현황 🏷️ 구분 ** 🍁 시즌 **** 🔍 검색 🗓️ 조회 기간 누적 기간설정" at bounding box center [87, 362] width 156 height 652
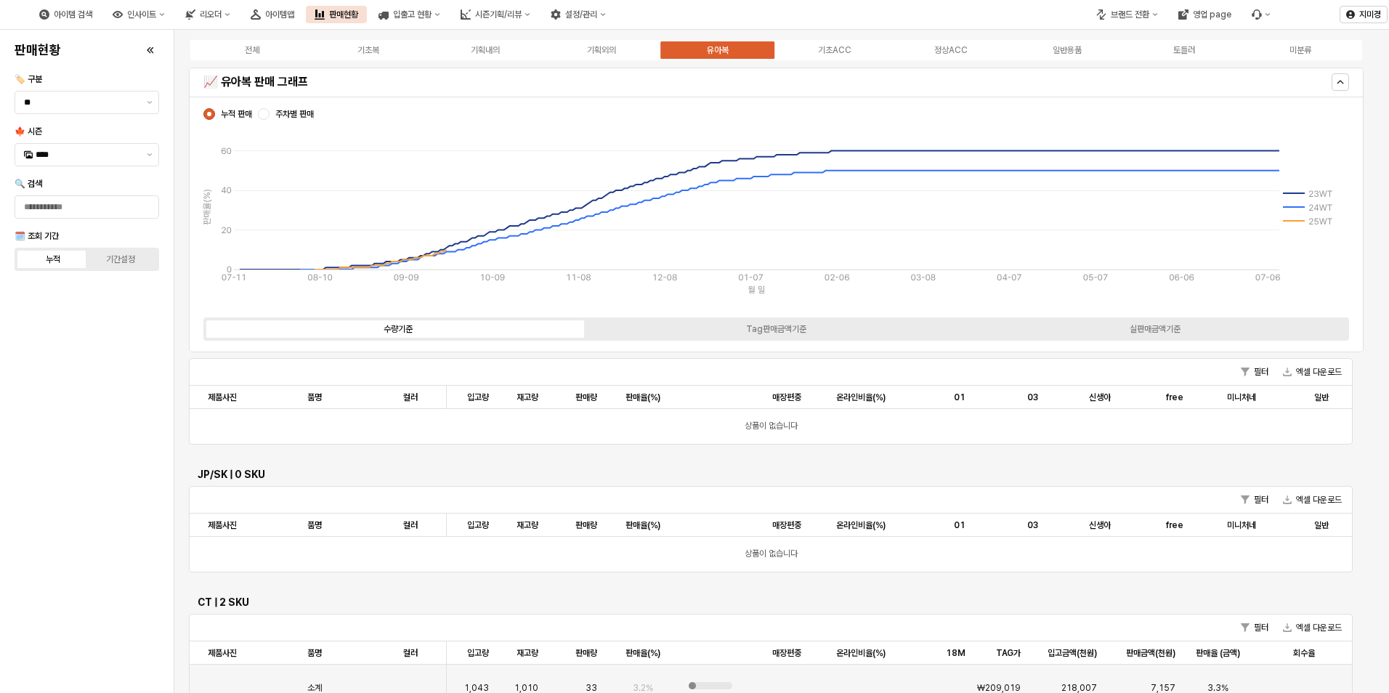
scroll to position [1110, 0]
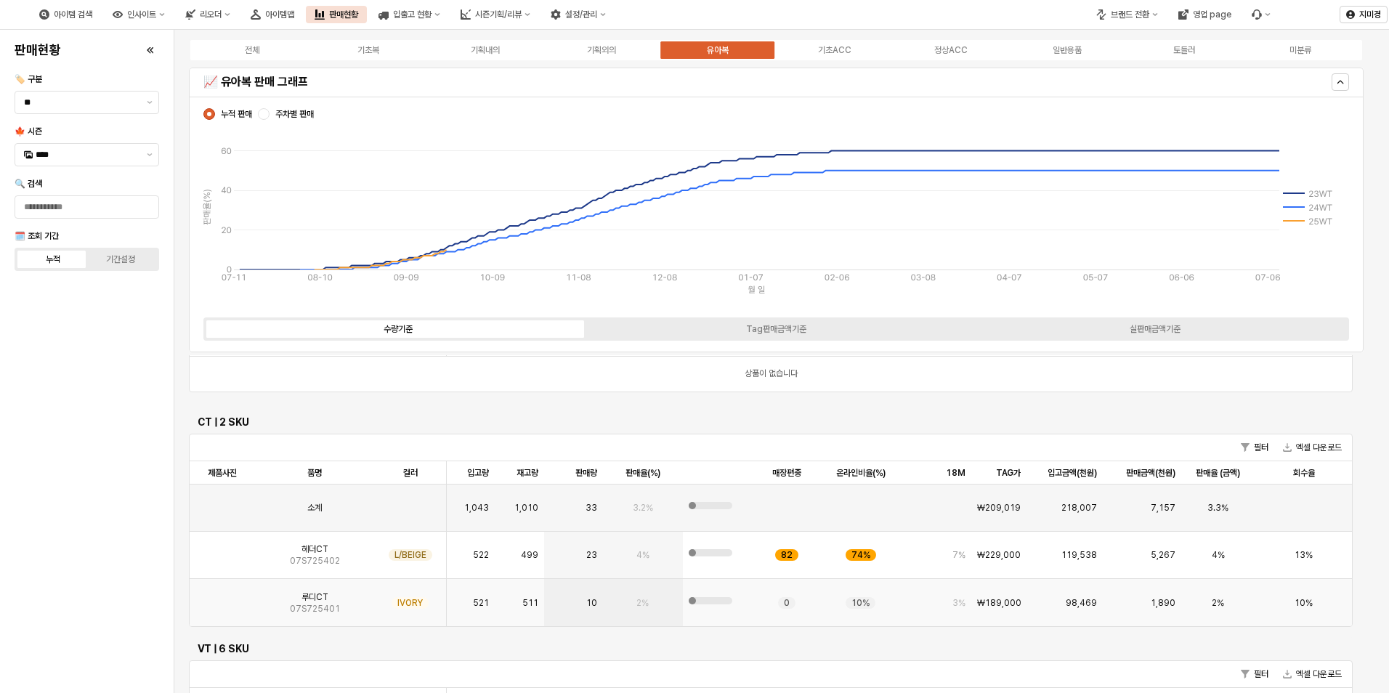
click at [222, 597] on img "App Frame" at bounding box center [222, 597] width 0 height 0
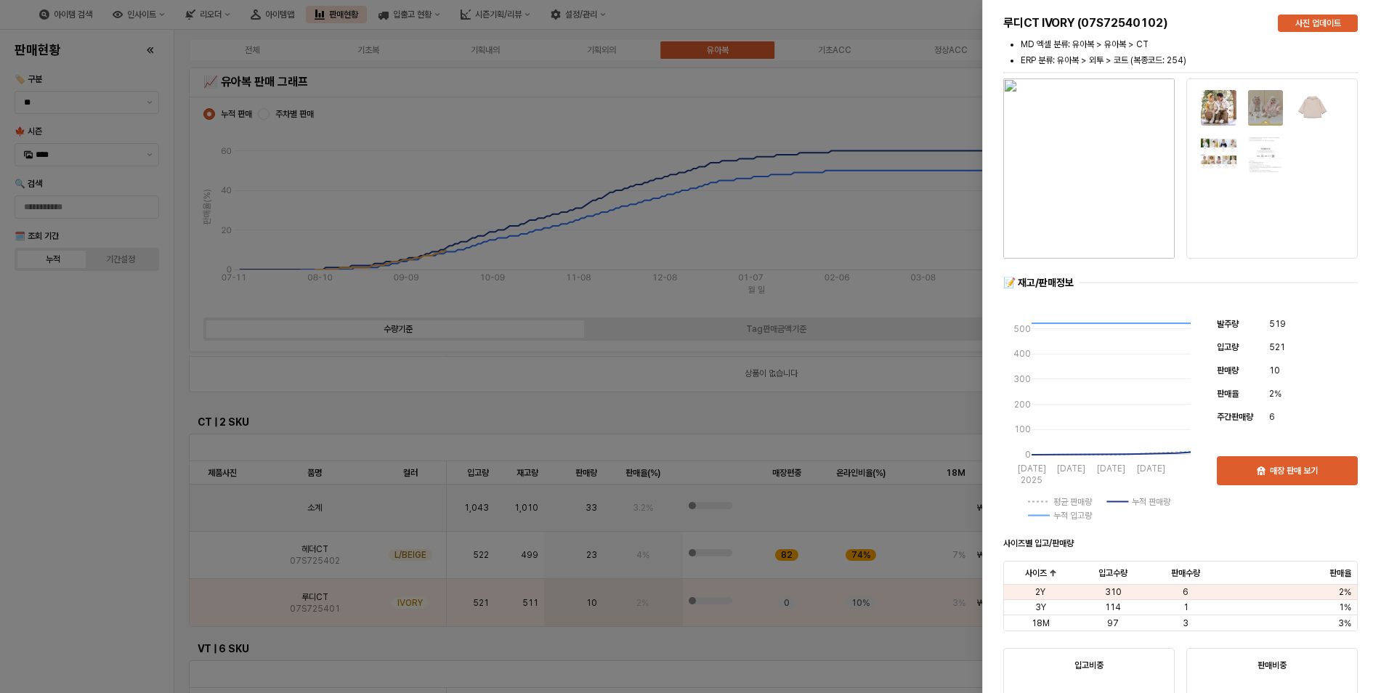
click at [107, 585] on div at bounding box center [694, 346] width 1389 height 693
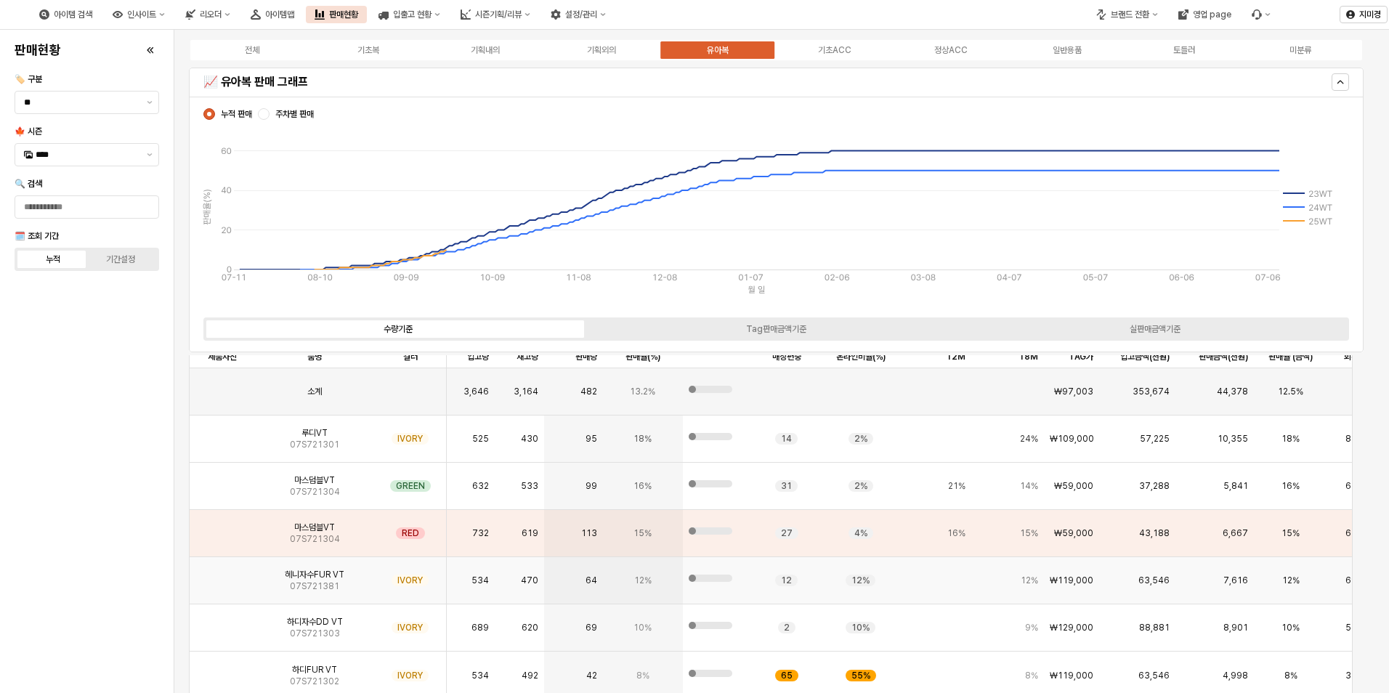
scroll to position [1235, 0]
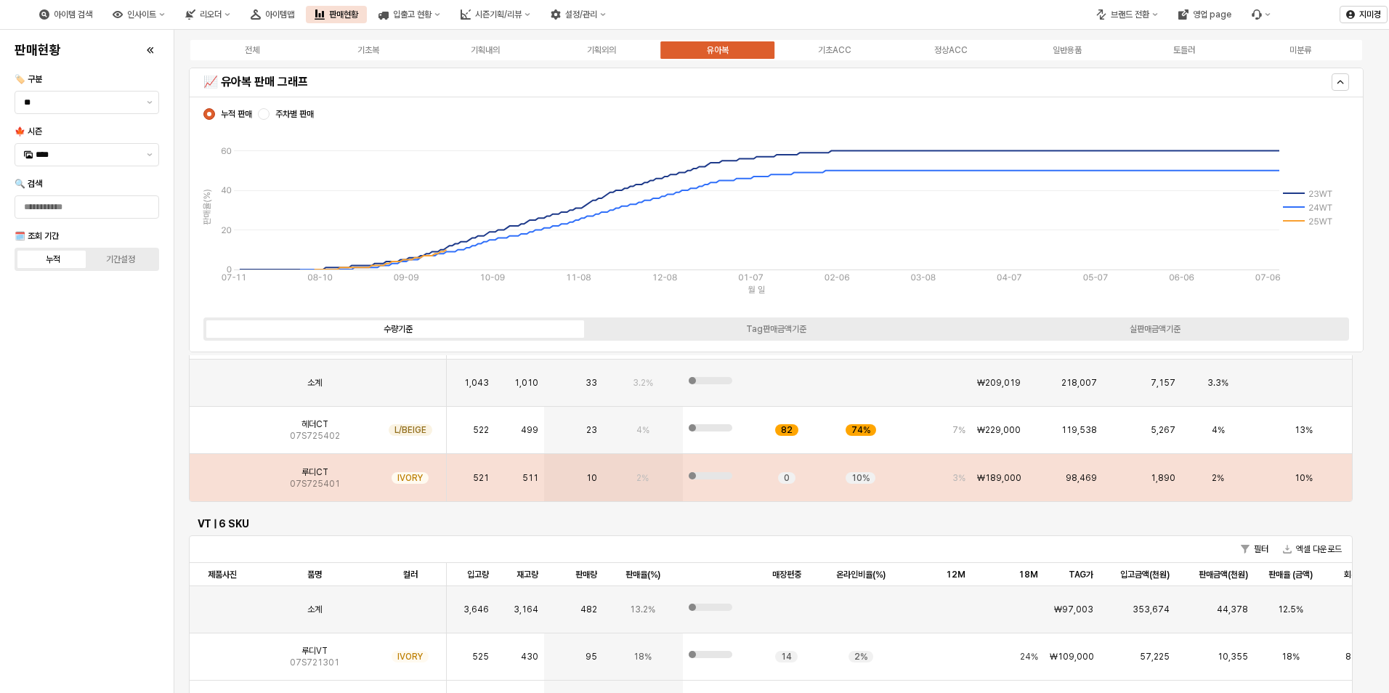
click at [222, 472] on img "App Frame" at bounding box center [222, 472] width 0 height 0
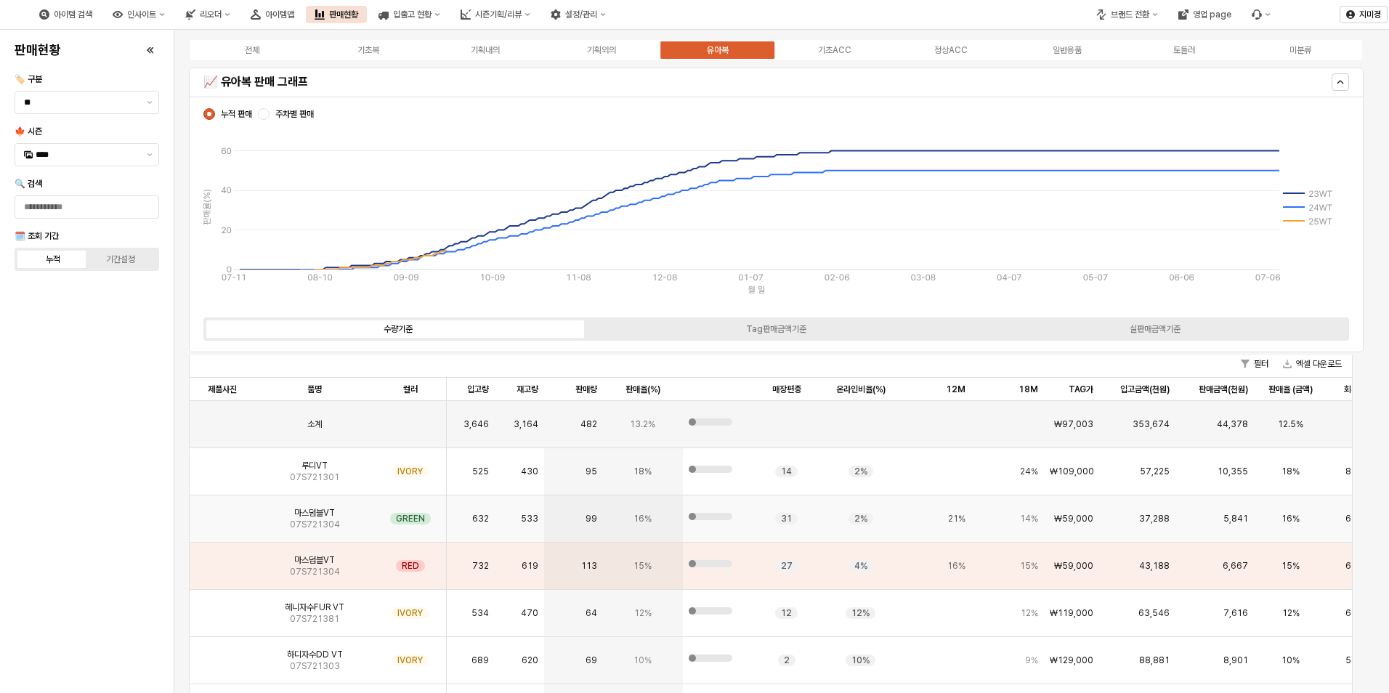
scroll to position [1453, 0]
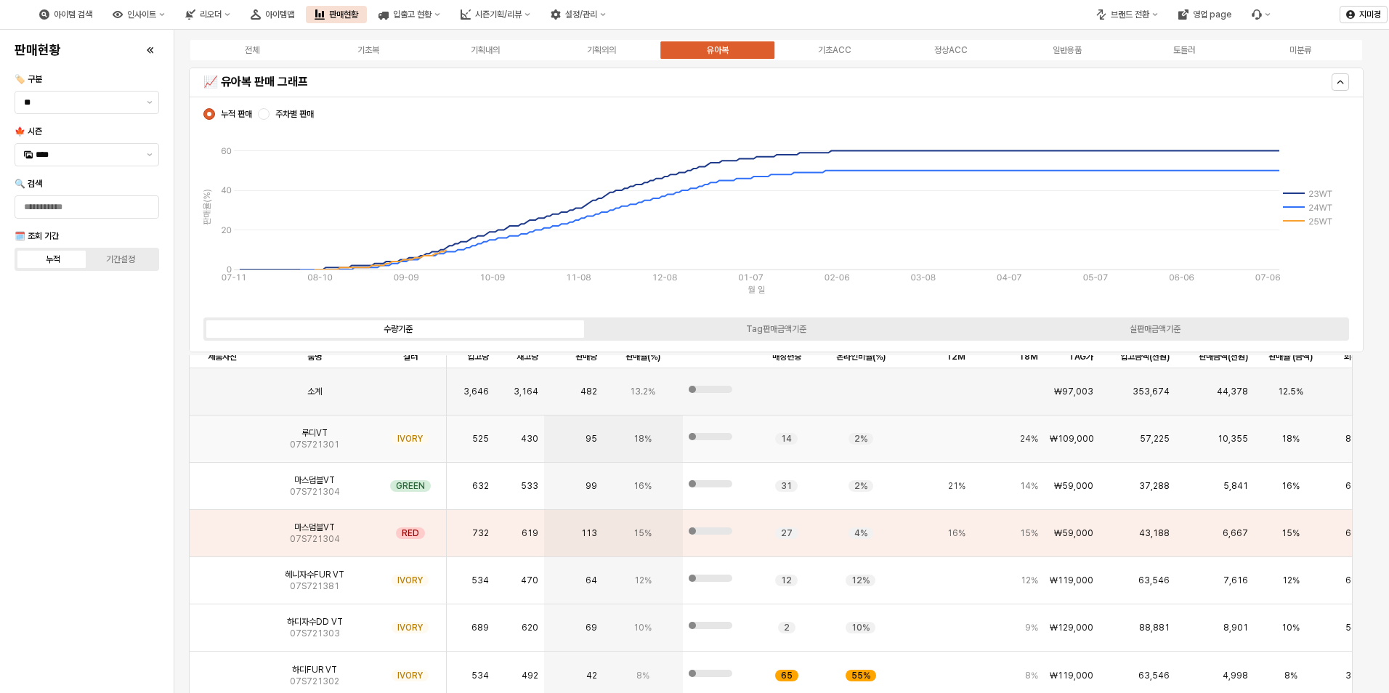
click at [222, 433] on img "App Frame" at bounding box center [222, 433] width 0 height 0
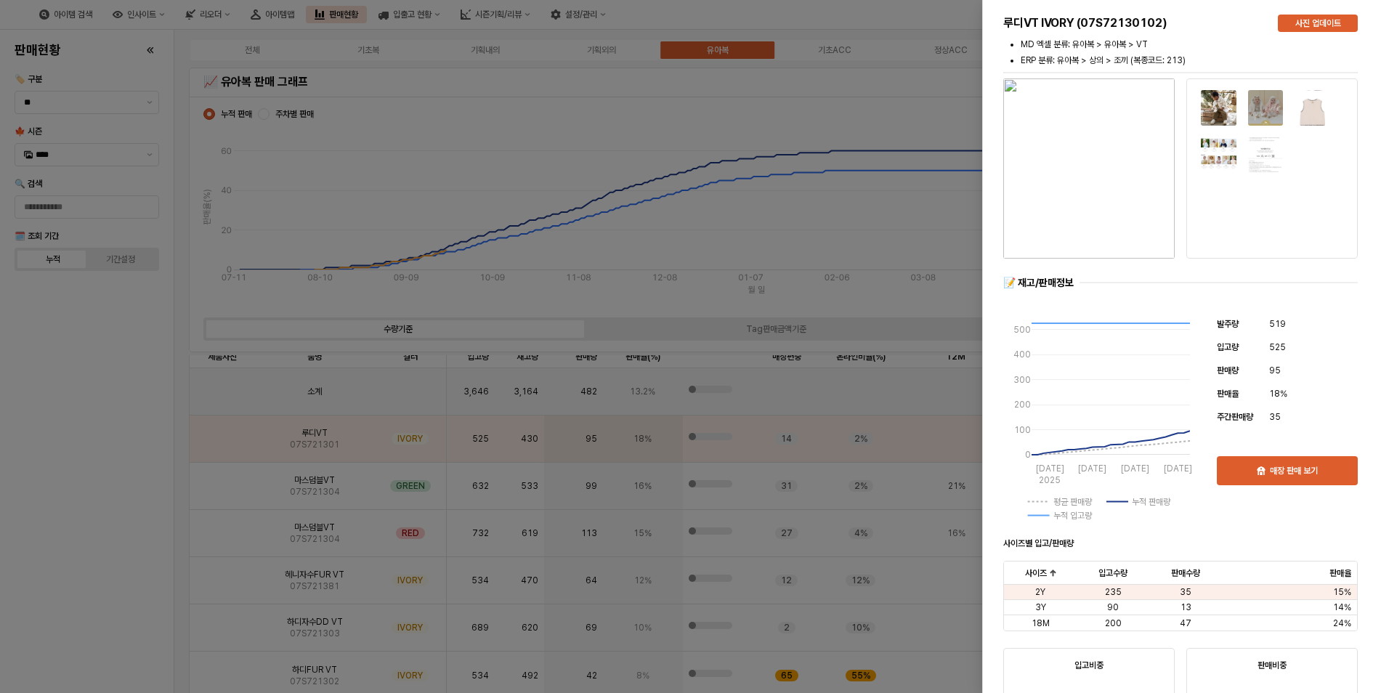
click at [115, 513] on div at bounding box center [694, 346] width 1389 height 693
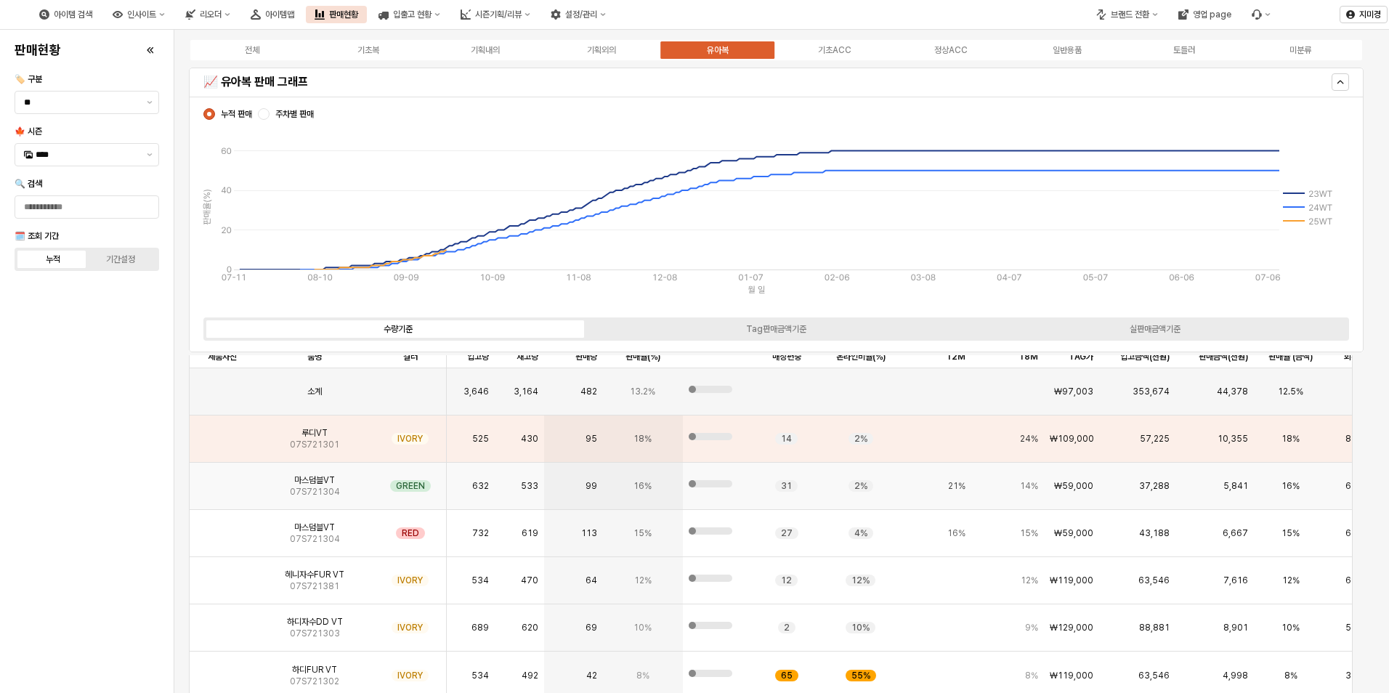
click at [222, 480] on img "App Frame" at bounding box center [222, 480] width 0 height 0
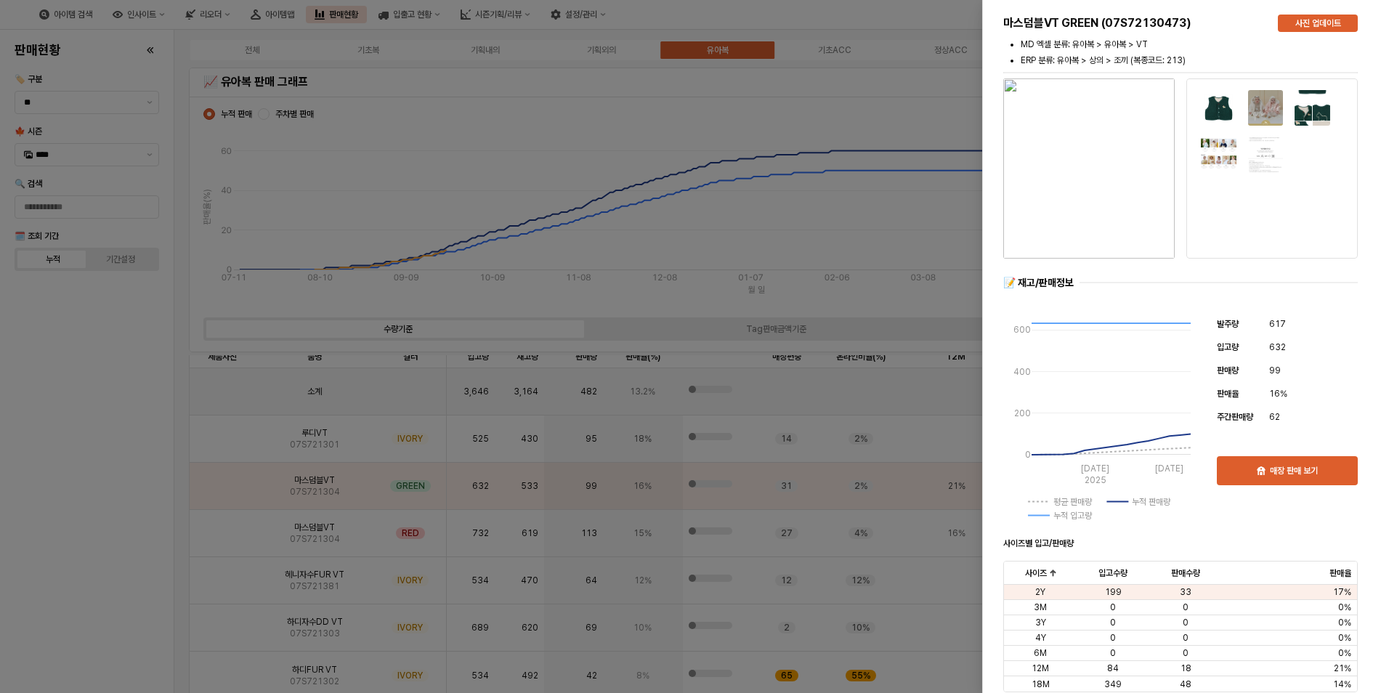
click at [105, 541] on div at bounding box center [694, 346] width 1389 height 693
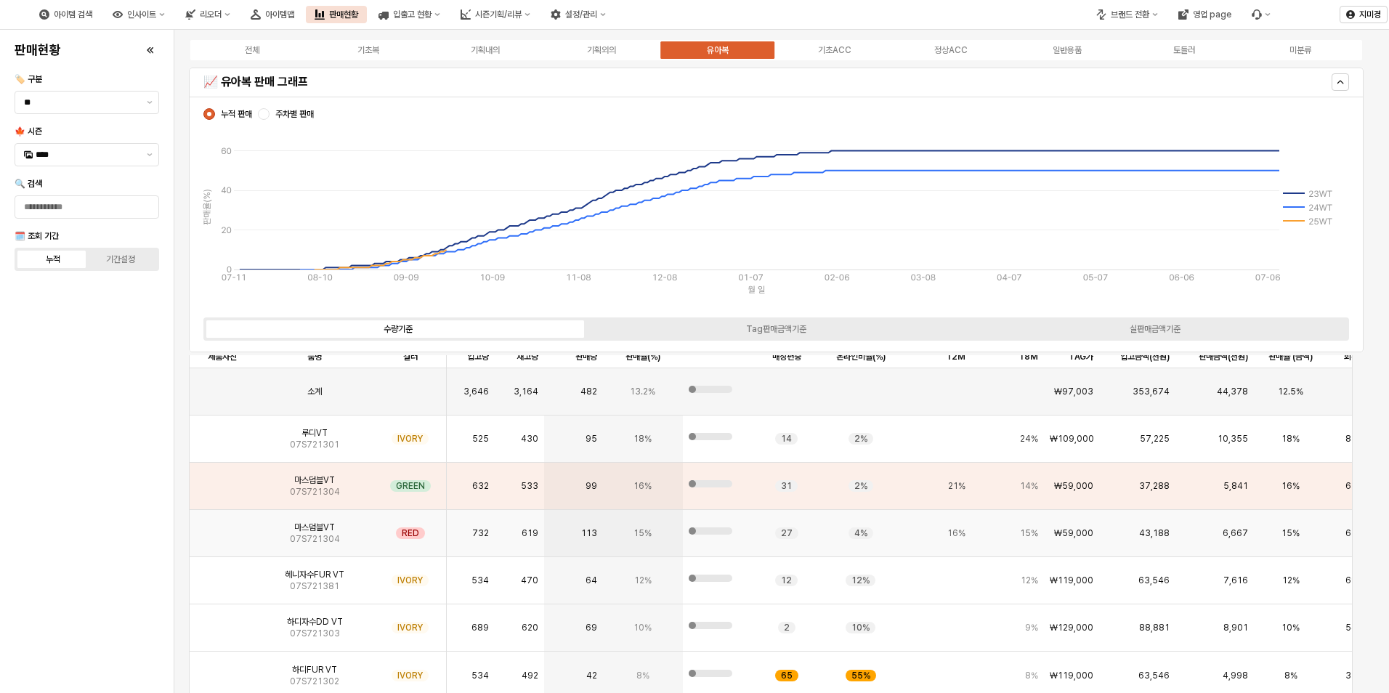
click at [222, 527] on img "App Frame" at bounding box center [222, 527] width 0 height 0
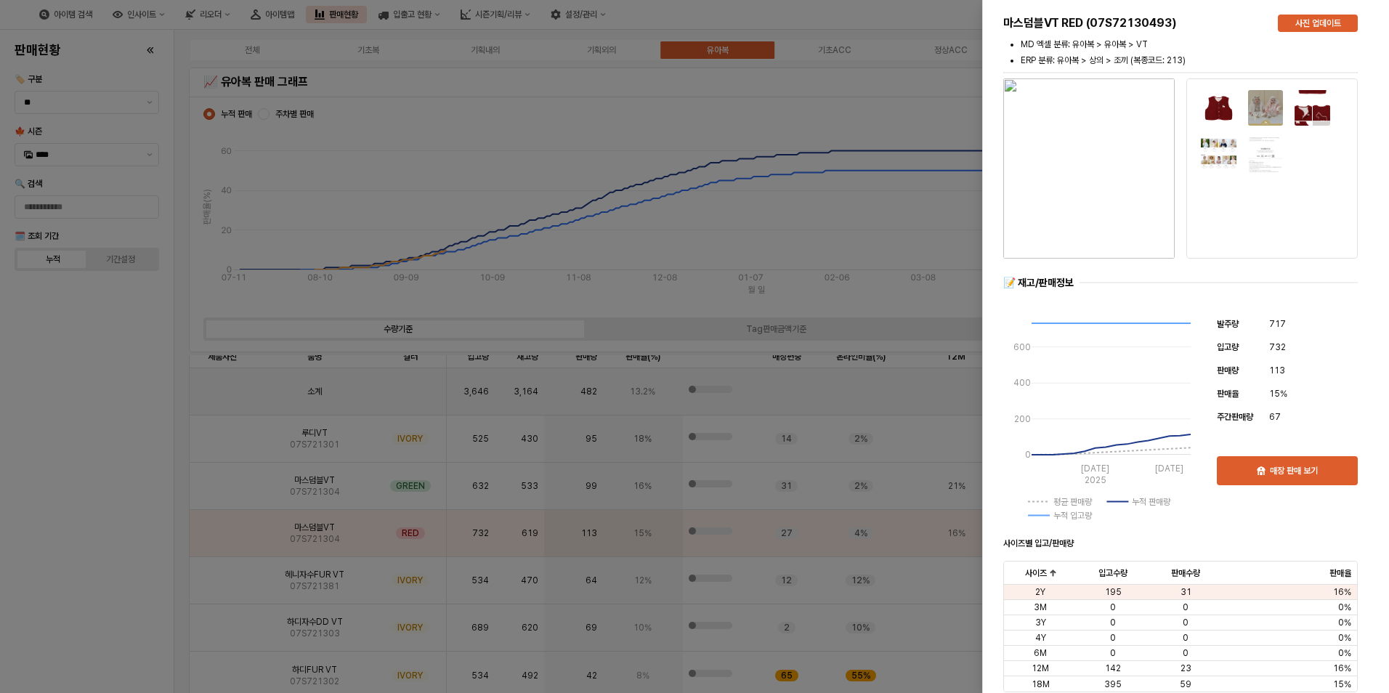
click at [68, 615] on div at bounding box center [694, 346] width 1389 height 693
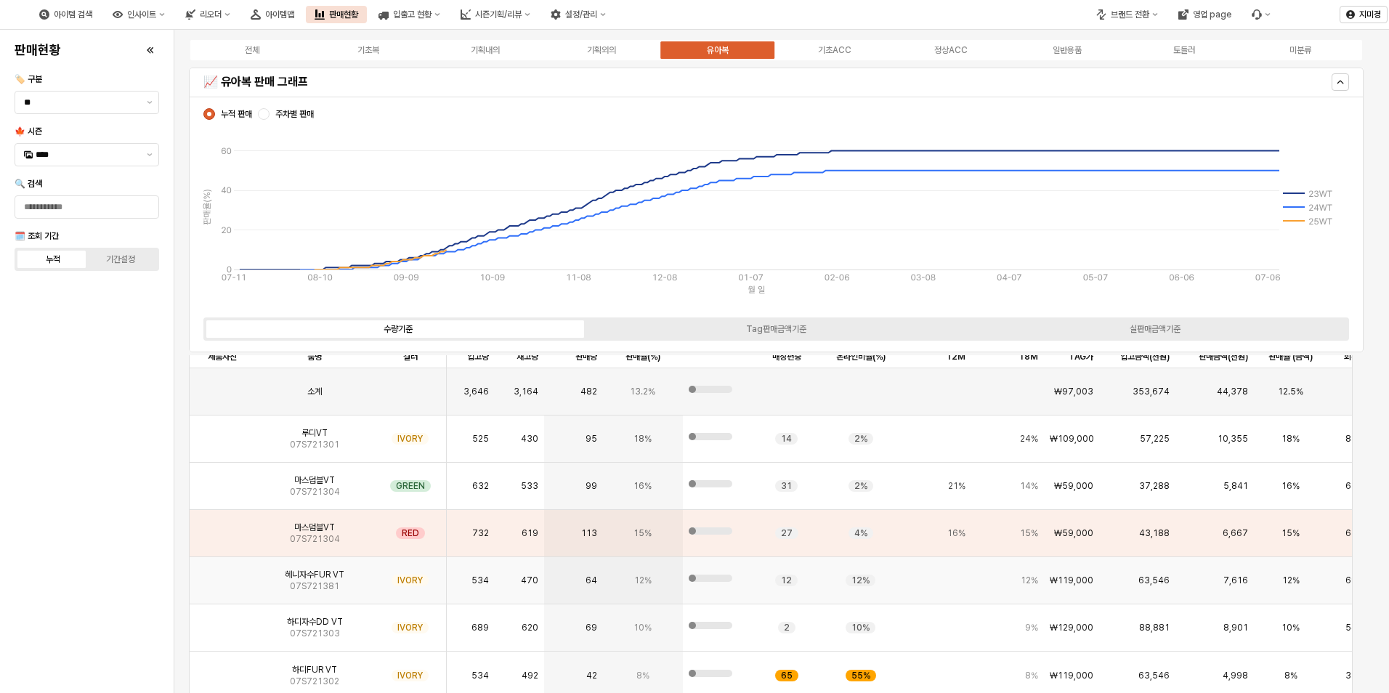
click at [222, 575] on img "App Frame" at bounding box center [222, 575] width 0 height 0
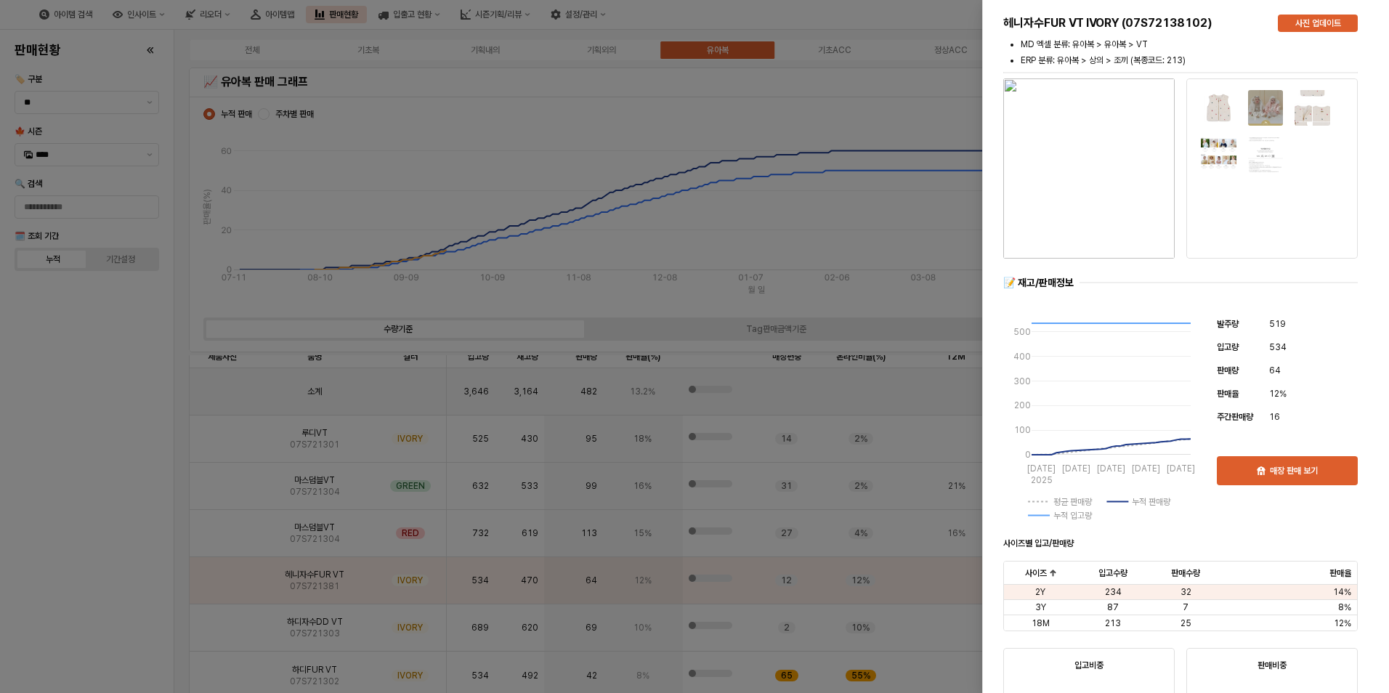
click at [94, 569] on div at bounding box center [694, 346] width 1389 height 693
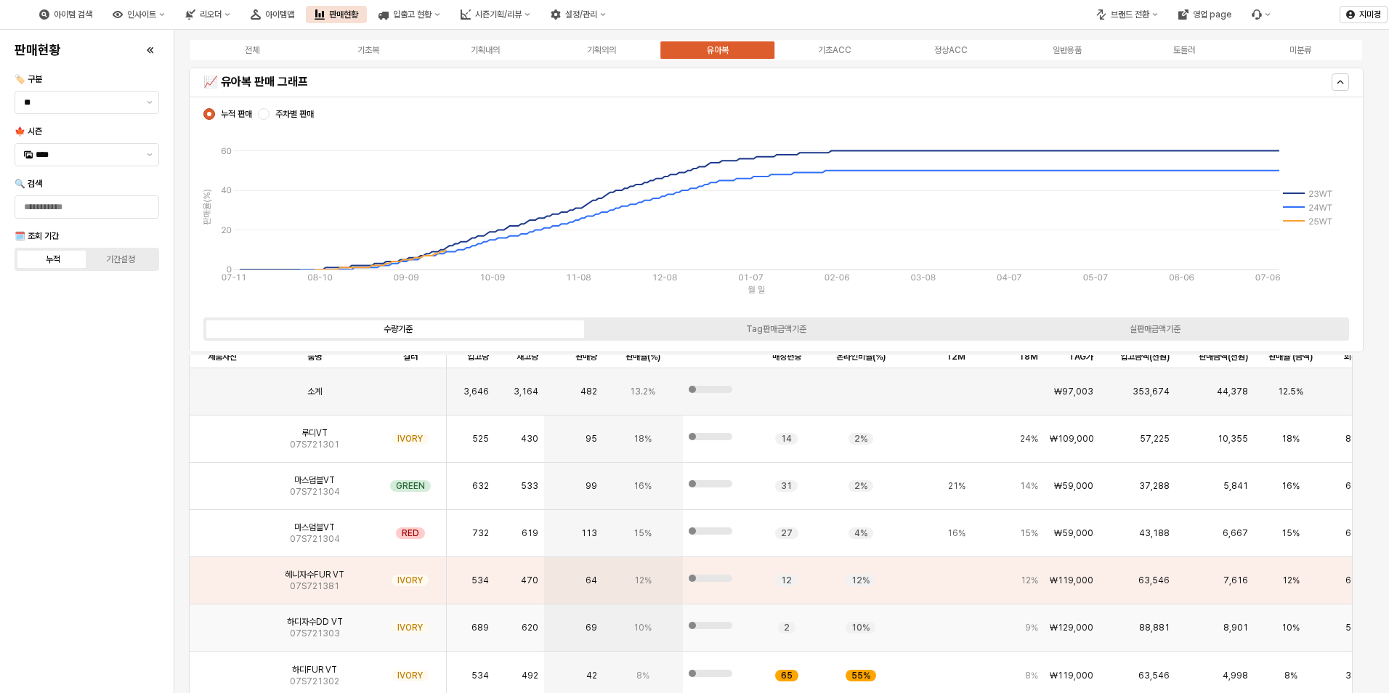
click at [222, 622] on img "App Frame" at bounding box center [222, 622] width 0 height 0
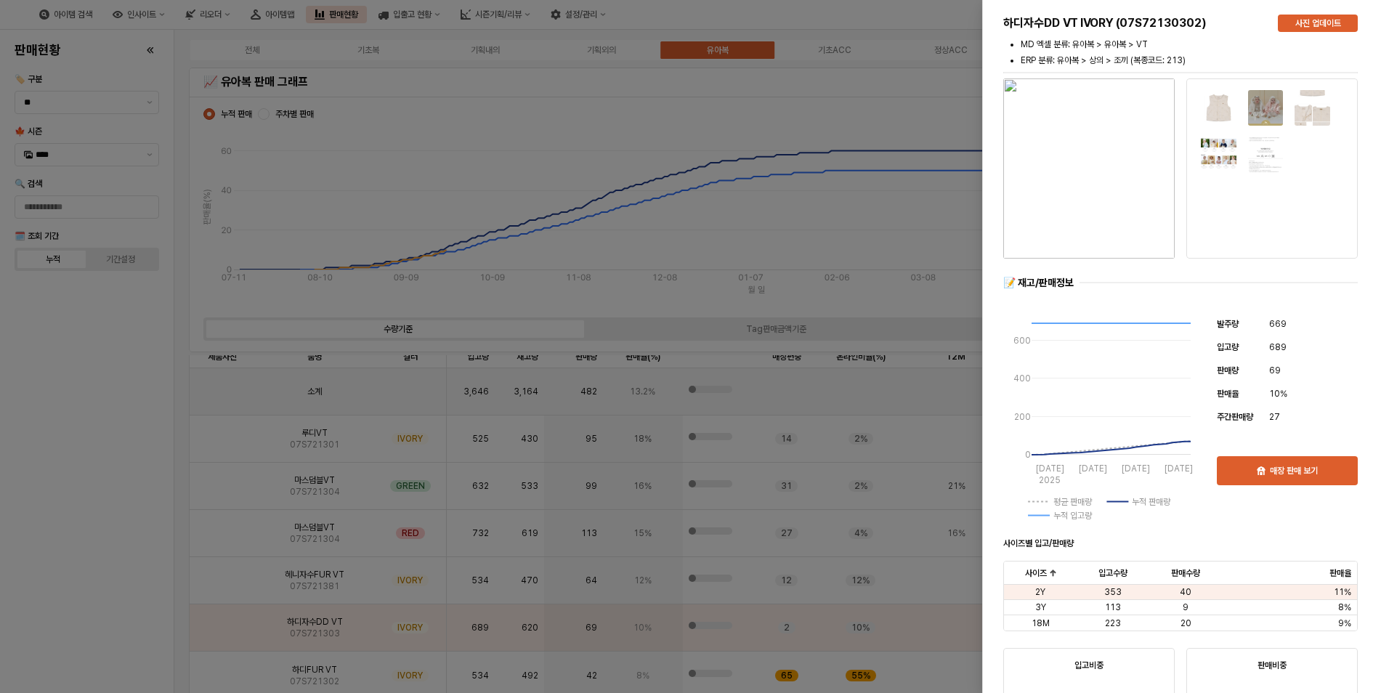
click at [84, 593] on div at bounding box center [694, 346] width 1389 height 693
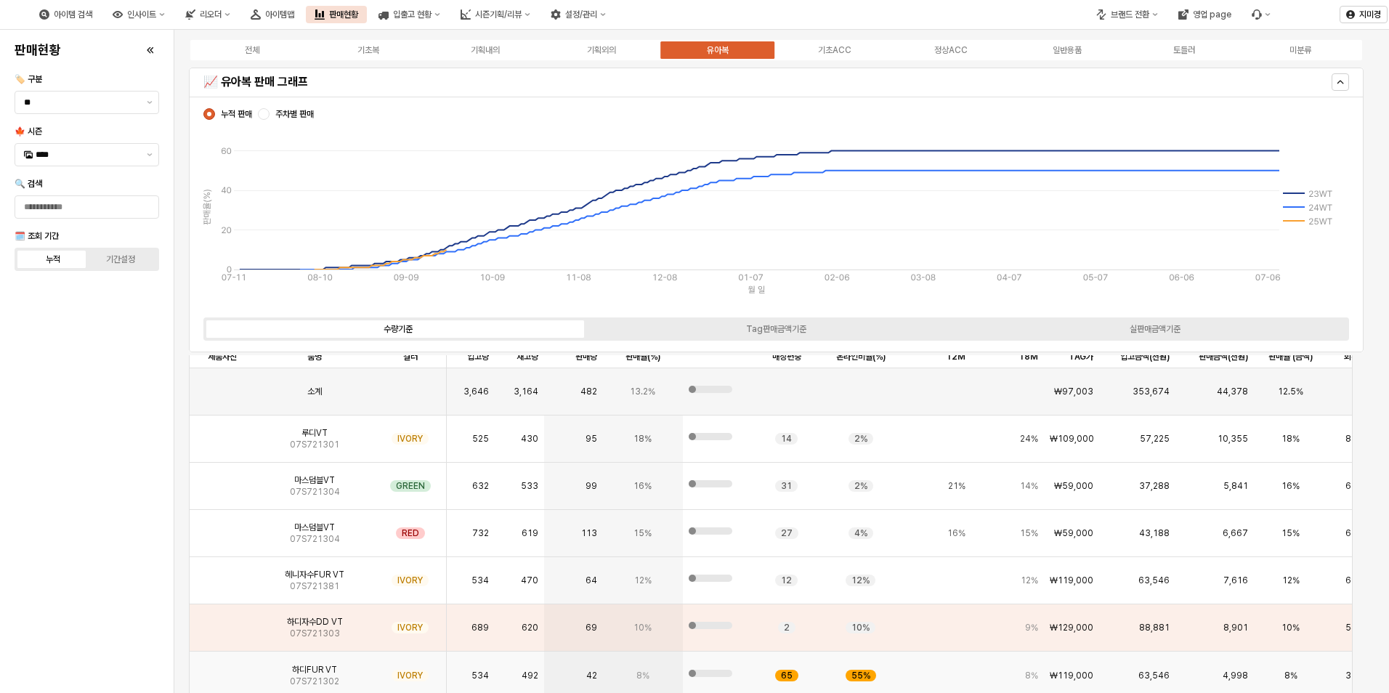
click at [222, 670] on img "App Frame" at bounding box center [222, 670] width 0 height 0
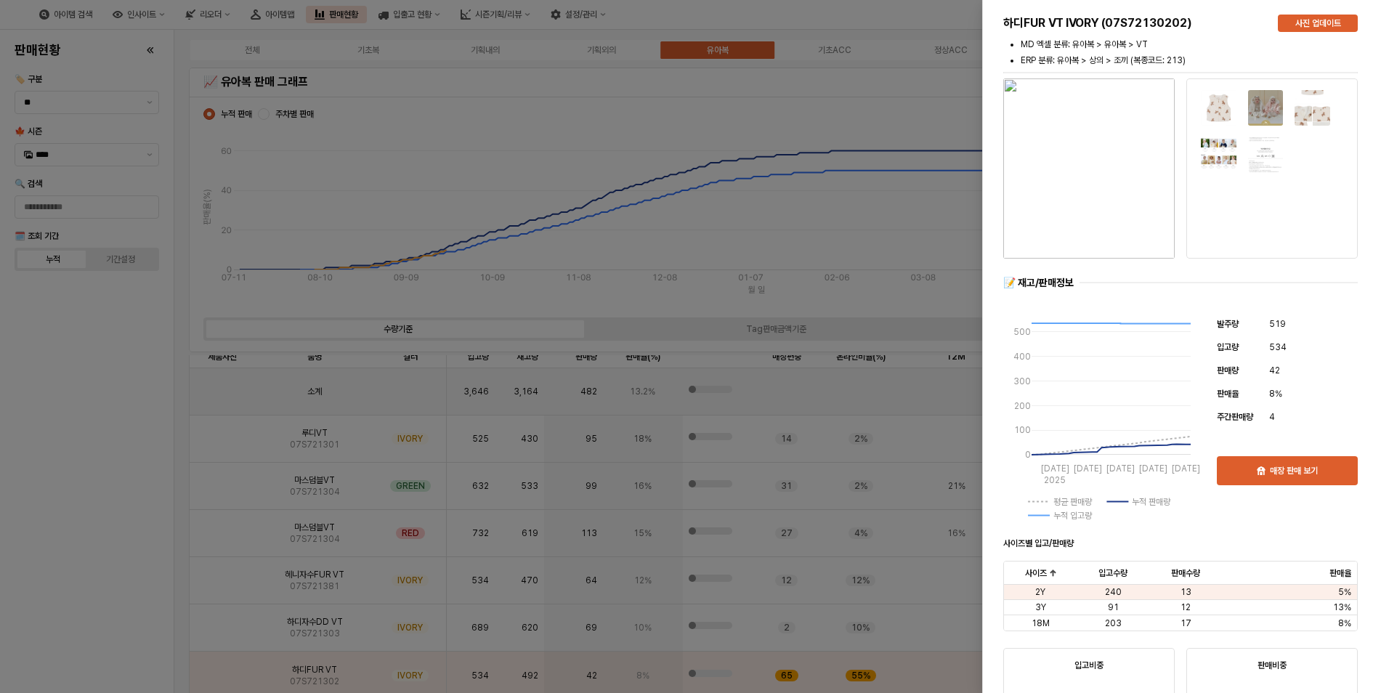
click at [63, 557] on div at bounding box center [694, 346] width 1389 height 693
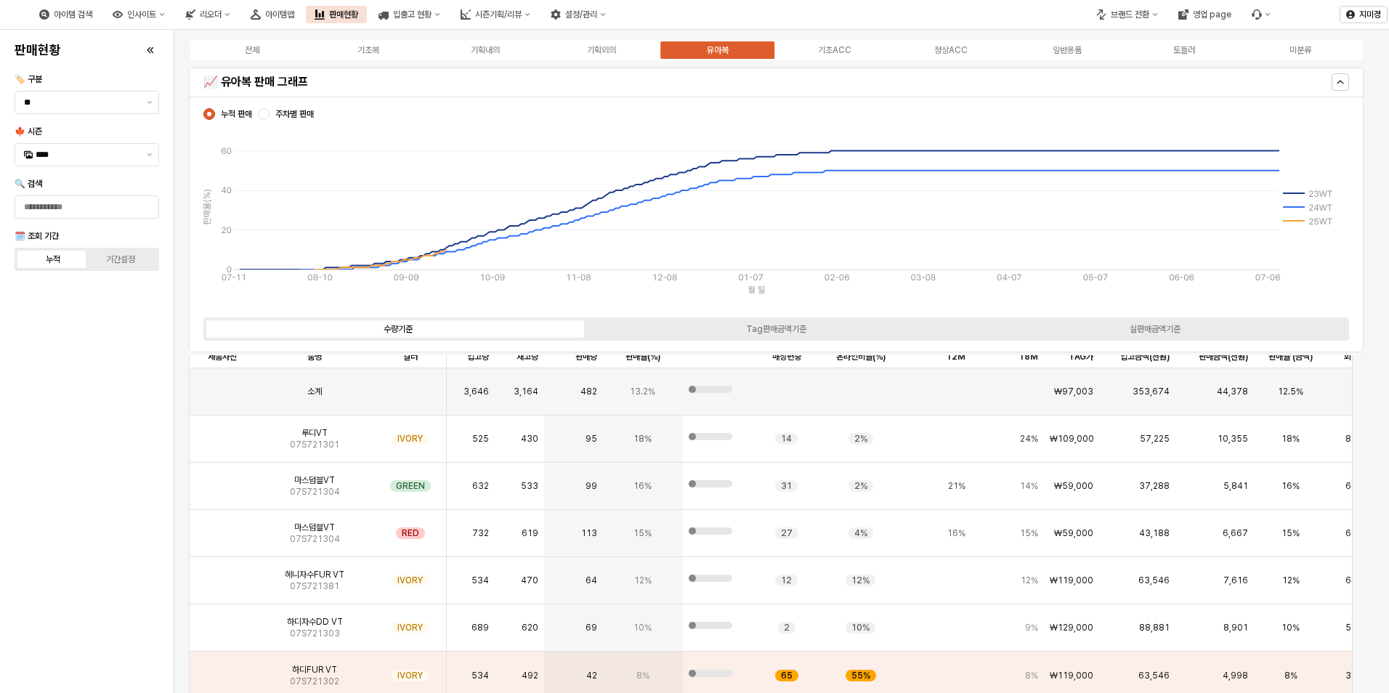
click at [78, 421] on div "판매현황 🏷️ 구분 ** 🍁 시즌 **** 🔍 검색 🗓️ 조회 기간 누적 기간설정" at bounding box center [87, 362] width 156 height 652
click at [222, 480] on img "App Frame" at bounding box center [222, 480] width 0 height 0
